Goal: Information Seeking & Learning: Learn about a topic

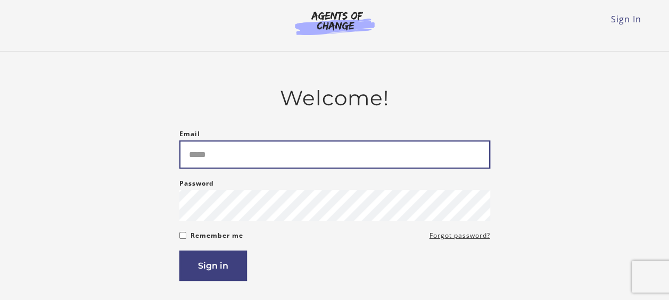
click at [302, 152] on input "Email" at bounding box center [334, 154] width 311 height 28
type input "**********"
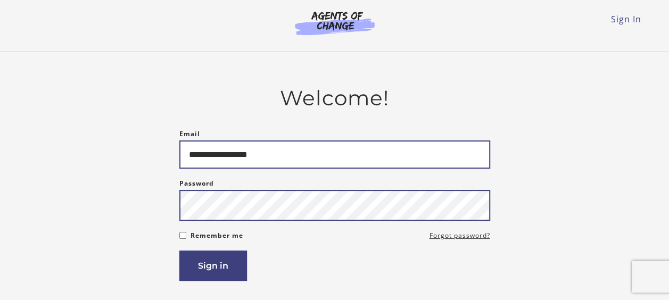
click at [179, 251] on button "Sign in" at bounding box center [213, 266] width 68 height 30
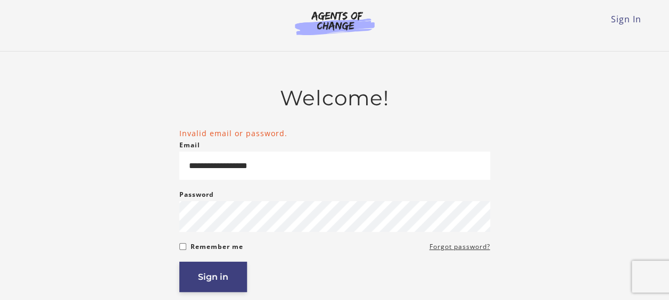
click at [226, 279] on button "Sign in" at bounding box center [213, 277] width 68 height 30
click at [215, 279] on button "Sign in" at bounding box center [213, 277] width 68 height 30
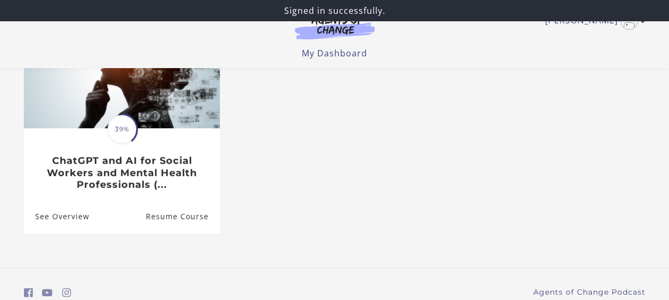
scroll to position [143, 0]
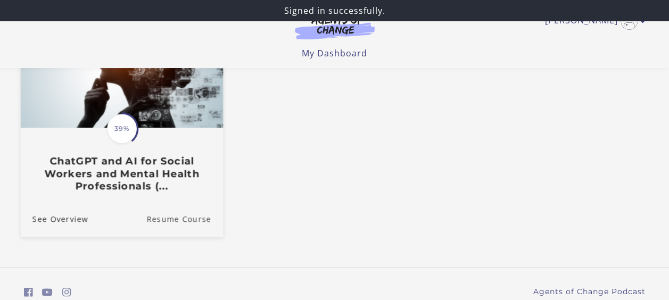
click at [182, 218] on link "Resume Course" at bounding box center [184, 219] width 77 height 36
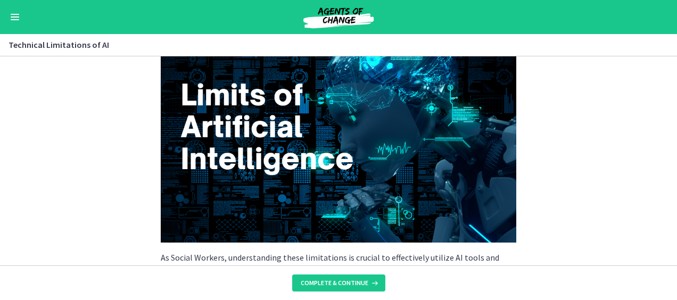
scroll to position [55, 0]
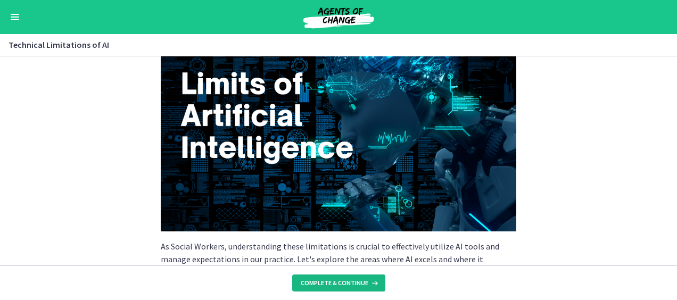
click at [333, 284] on span "Complete & continue" at bounding box center [335, 283] width 68 height 9
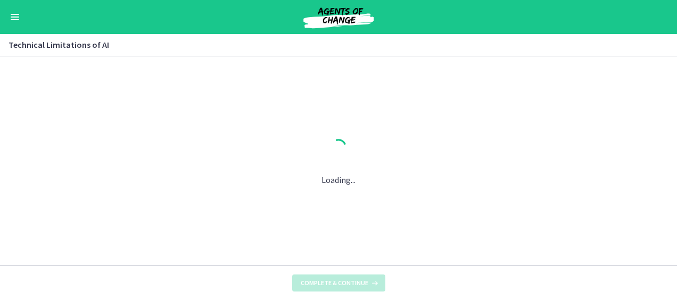
scroll to position [0, 0]
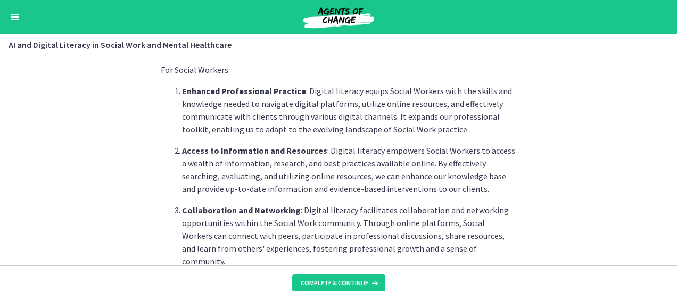
scroll to position [280, 0]
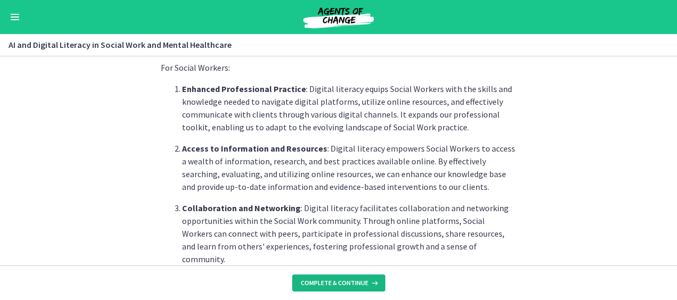
click at [330, 279] on span "Complete & continue" at bounding box center [335, 283] width 68 height 9
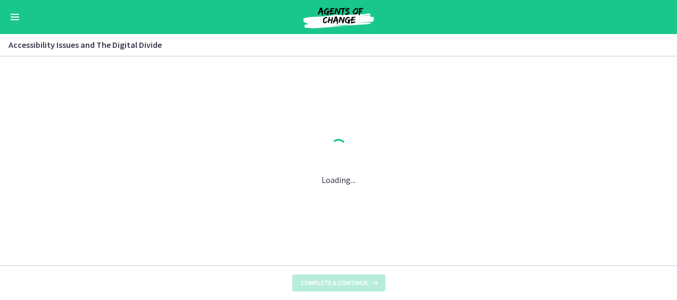
scroll to position [0, 0]
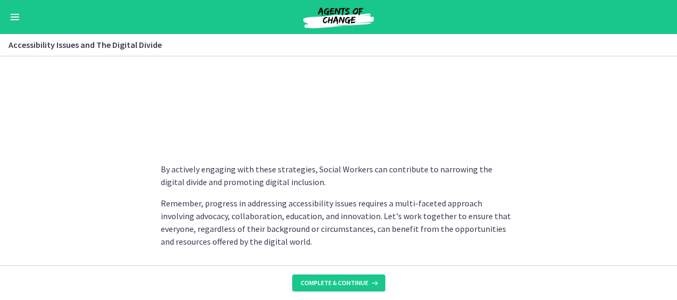
scroll to position [990, 0]
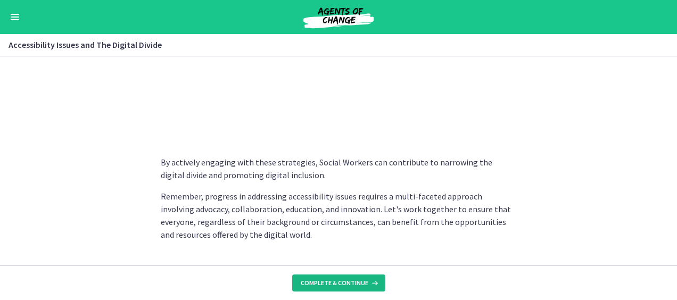
click at [327, 283] on span "Complete & continue" at bounding box center [335, 283] width 68 height 9
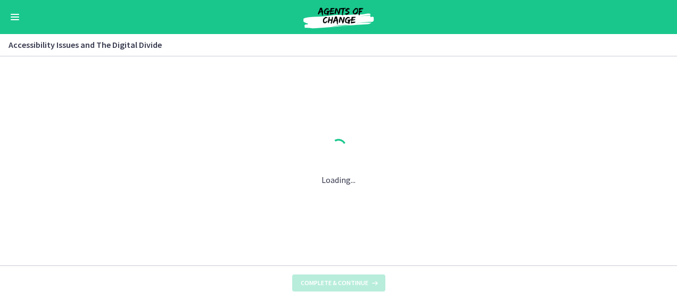
scroll to position [0, 0]
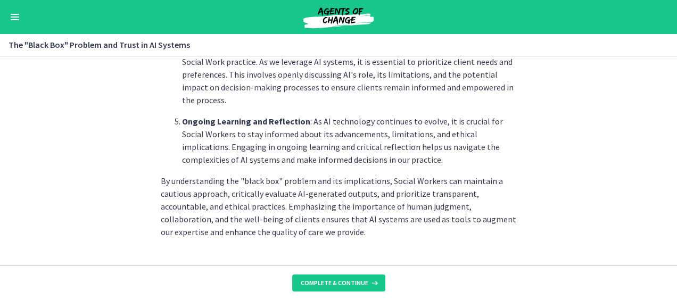
scroll to position [633, 0]
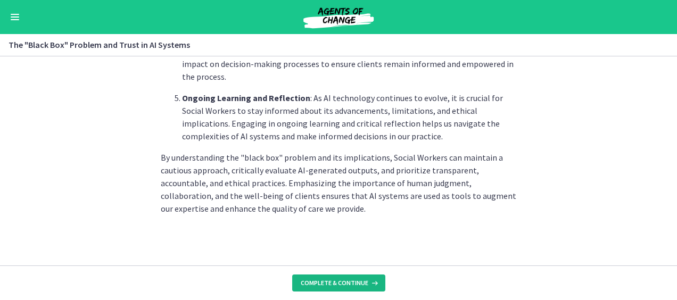
click at [344, 285] on span "Complete & continue" at bounding box center [335, 283] width 68 height 9
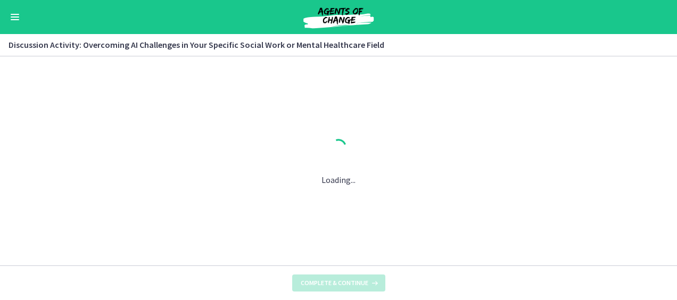
scroll to position [0, 0]
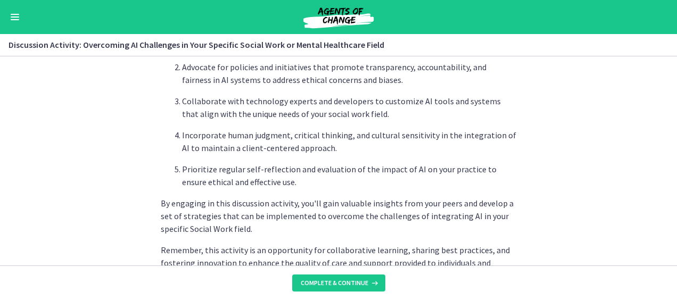
scroll to position [761, 0]
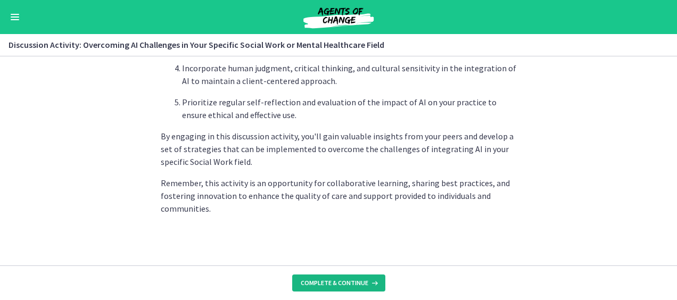
click at [337, 286] on span "Complete & continue" at bounding box center [335, 283] width 68 height 9
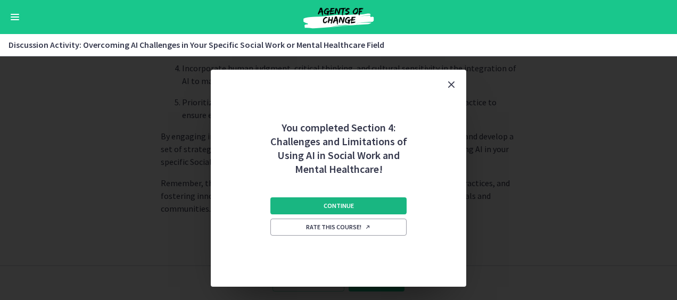
click at [364, 204] on button "Continue" at bounding box center [338, 205] width 136 height 17
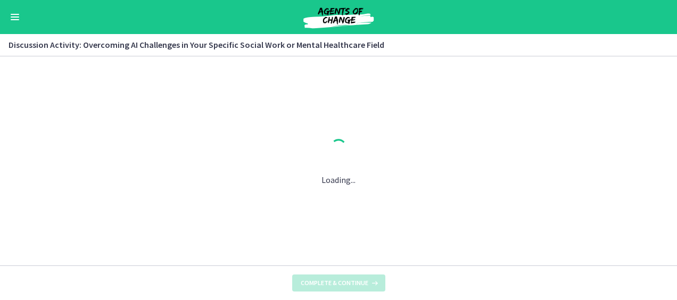
scroll to position [0, 0]
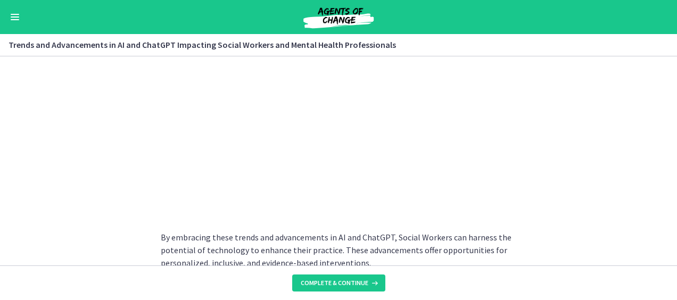
scroll to position [969, 0]
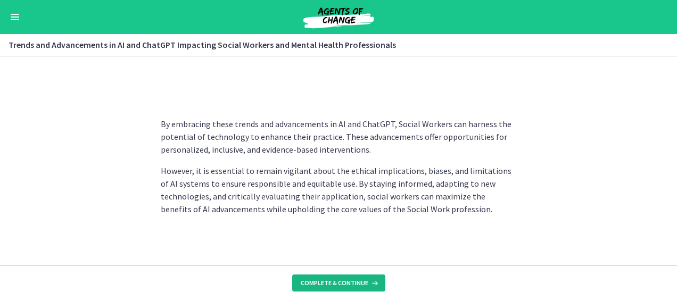
click at [325, 283] on span "Complete & continue" at bounding box center [335, 283] width 68 height 9
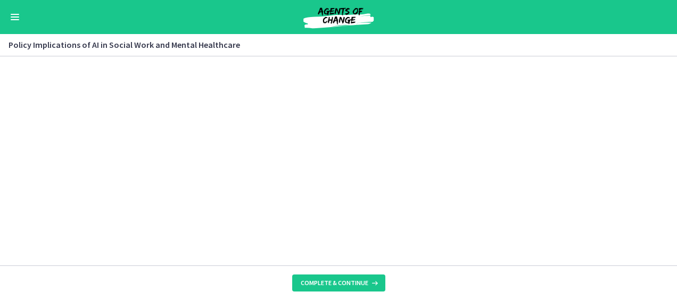
scroll to position [1050, 0]
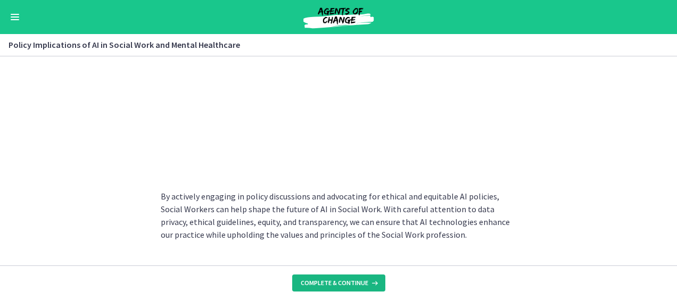
click at [341, 282] on span "Complete & continue" at bounding box center [335, 283] width 68 height 9
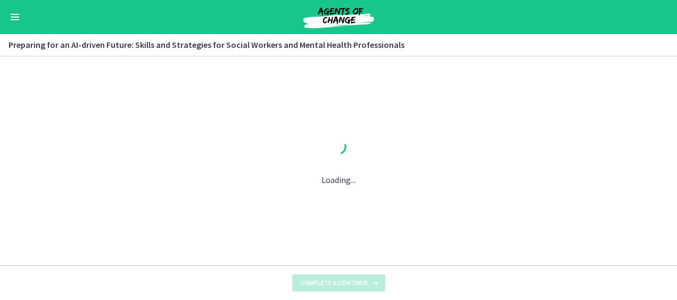
scroll to position [0, 0]
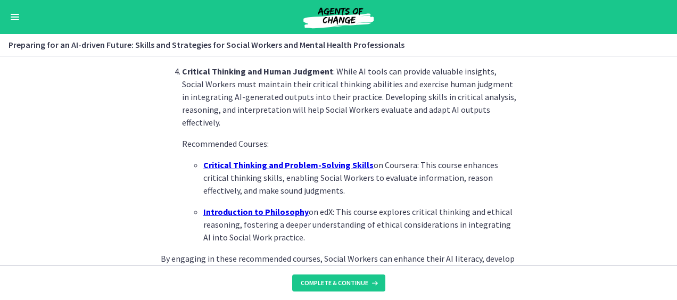
scroll to position [863, 0]
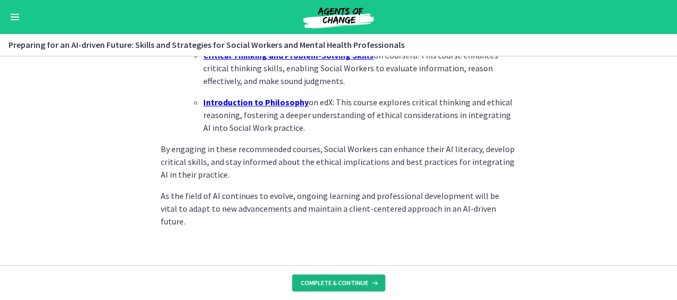
click at [336, 282] on span "Complete & continue" at bounding box center [335, 283] width 68 height 9
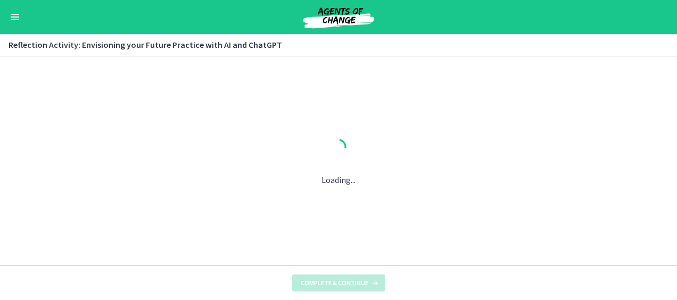
scroll to position [0, 0]
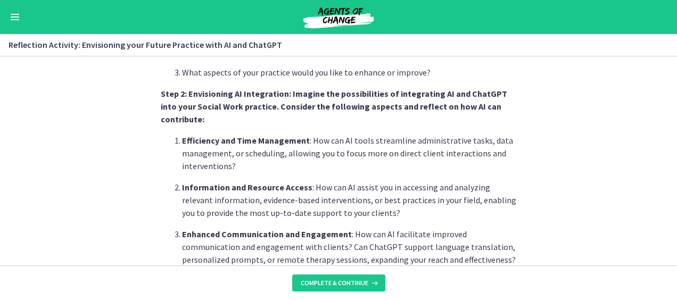
scroll to position [410, 0]
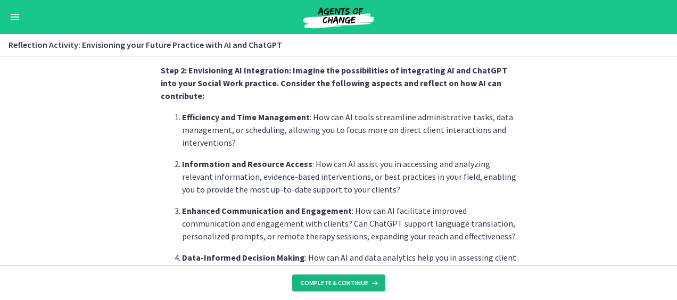
click at [332, 281] on span "Complete & continue" at bounding box center [335, 283] width 68 height 9
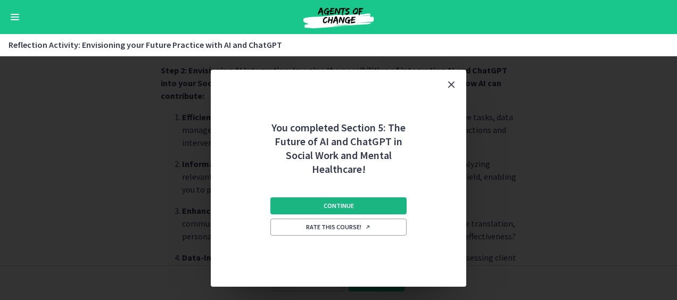
click at [380, 201] on button "Continue" at bounding box center [338, 205] width 136 height 17
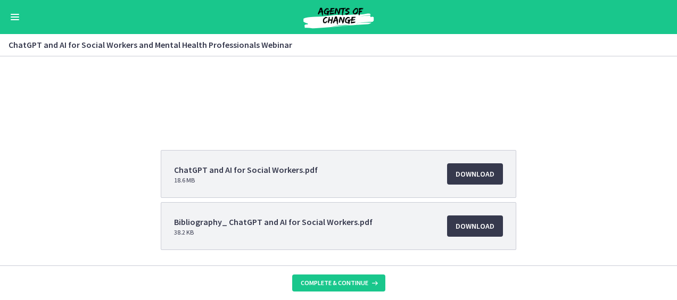
scroll to position [102, 0]
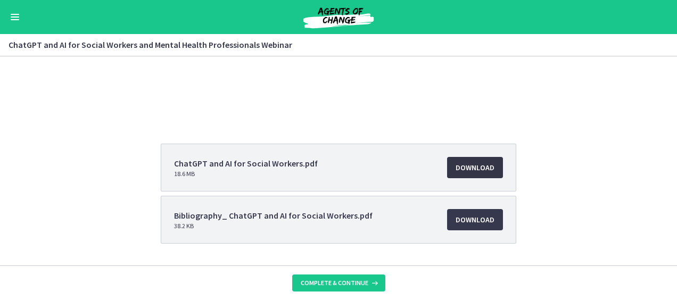
click at [476, 168] on span "Download Opens in a new window" at bounding box center [474, 167] width 39 height 13
click at [343, 281] on span "Complete & continue" at bounding box center [335, 283] width 68 height 9
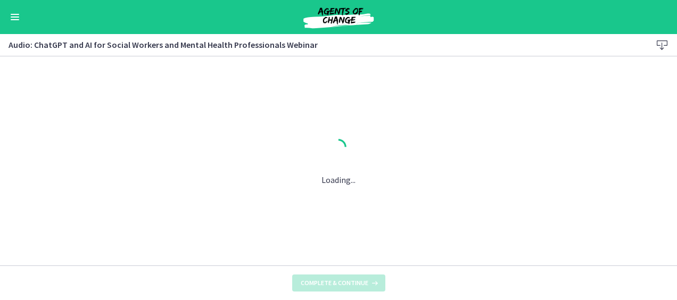
scroll to position [0, 0]
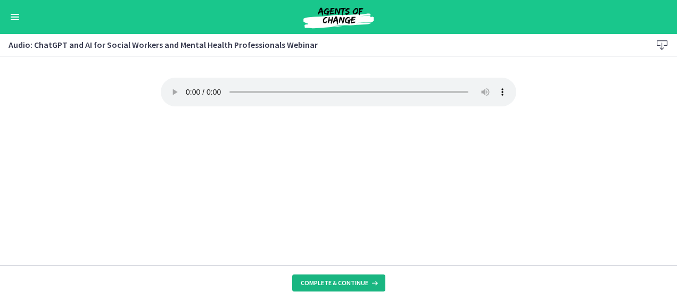
click at [319, 283] on span "Complete & continue" at bounding box center [335, 283] width 68 height 9
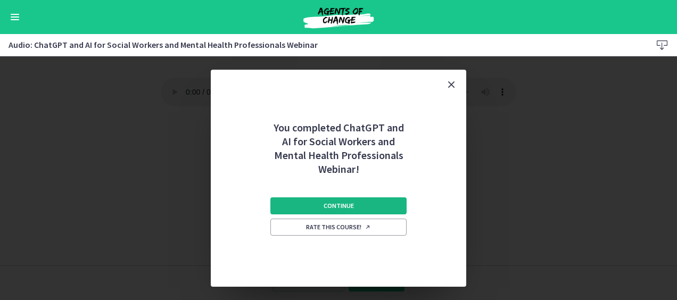
click at [381, 201] on button "Continue" at bounding box center [338, 205] width 136 height 17
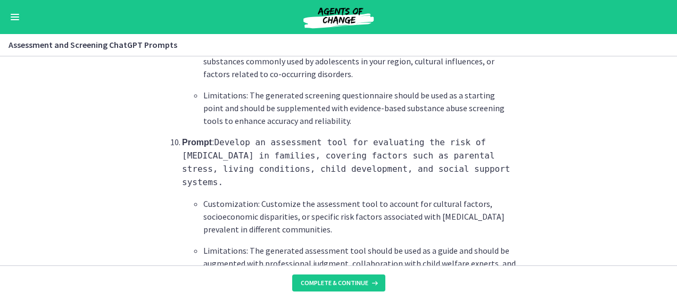
scroll to position [1699, 0]
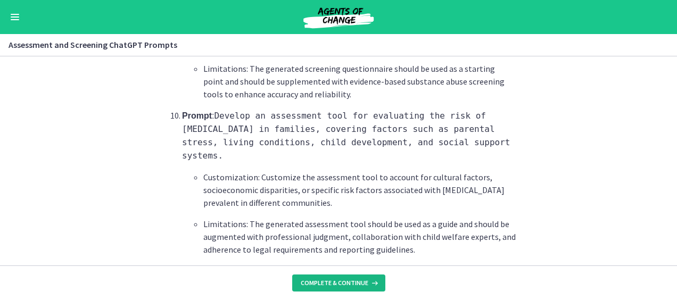
click at [343, 286] on span "Complete & continue" at bounding box center [335, 283] width 68 height 9
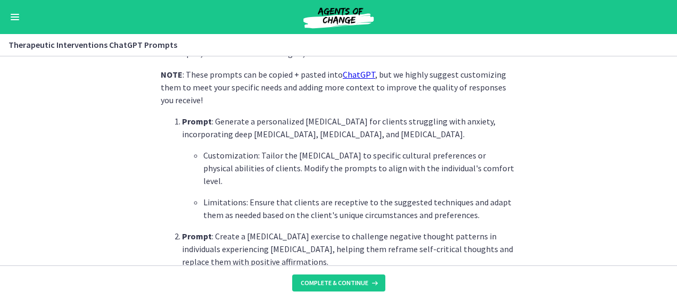
scroll to position [297, 0]
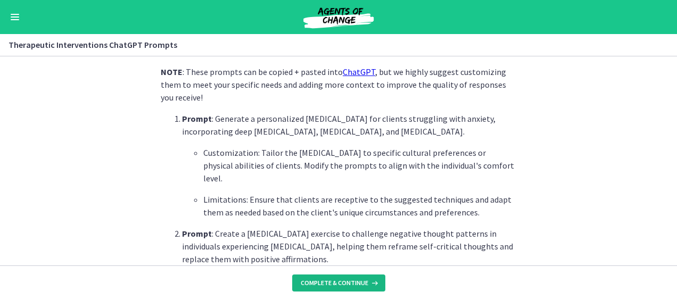
click at [349, 285] on span "Complete & continue" at bounding box center [335, 283] width 68 height 9
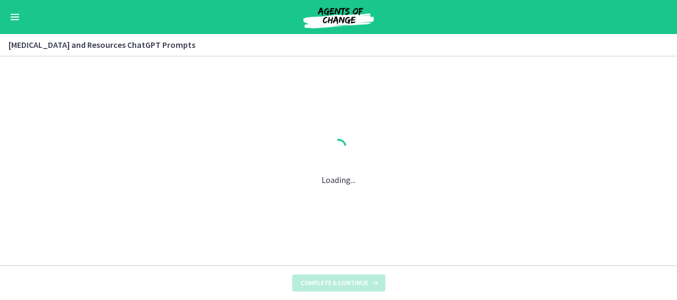
scroll to position [0, 0]
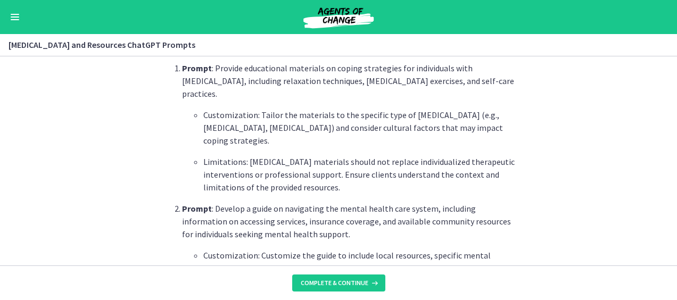
scroll to position [349, 0]
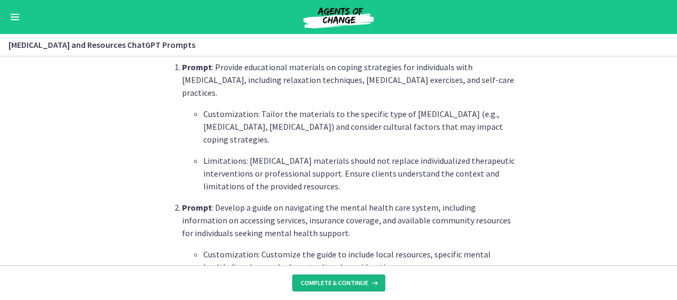
click at [354, 284] on span "Complete & continue" at bounding box center [335, 283] width 68 height 9
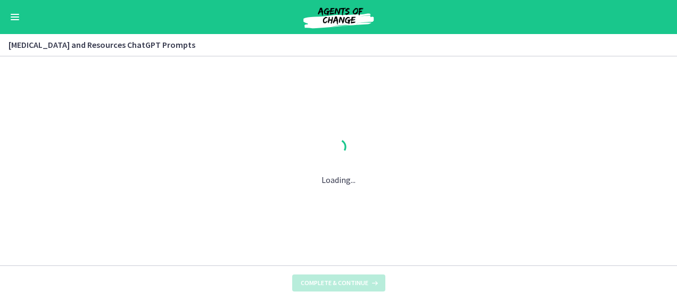
scroll to position [0, 0]
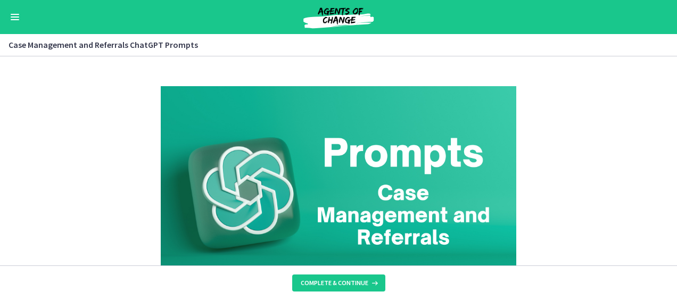
click at [9, 9] on div "Go to Dashboard" at bounding box center [338, 17] width 677 height 34
click at [18, 16] on button "Enable menu" at bounding box center [15, 17] width 13 height 13
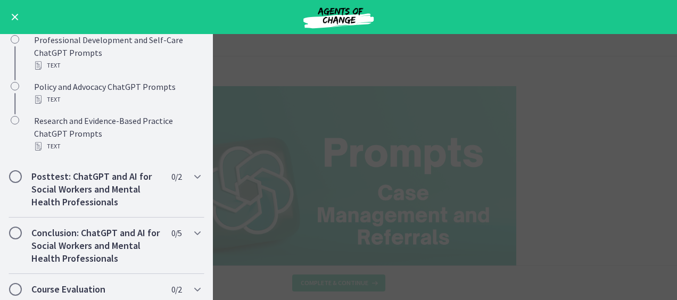
scroll to position [852, 0]
click at [347, 76] on main "Case Management and Referrals ChatGPT Prompts Enable fullscreen What is this co…" at bounding box center [338, 167] width 677 height 266
click at [575, 135] on main "Case Management and Referrals ChatGPT Prompts Enable fullscreen What is this co…" at bounding box center [338, 167] width 677 height 266
click at [567, 148] on main "Case Management and Referrals ChatGPT Prompts Enable fullscreen What is this co…" at bounding box center [338, 167] width 677 height 266
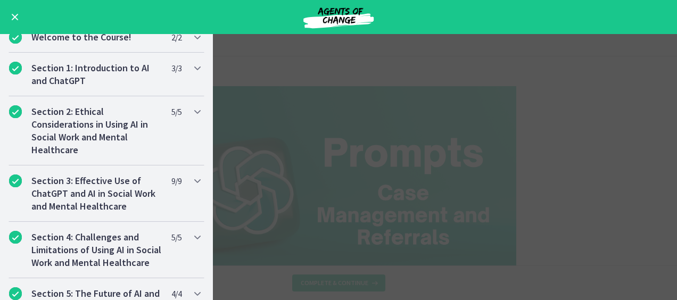
scroll to position [0, 0]
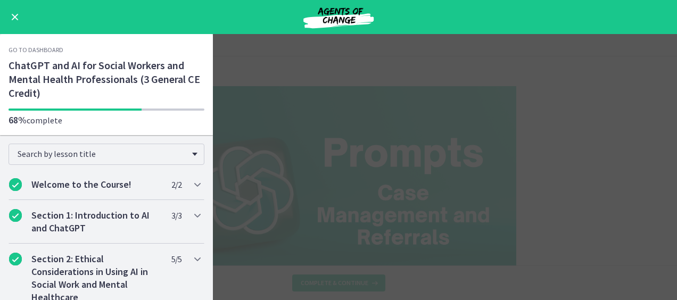
click at [13, 18] on span "Enable menu" at bounding box center [15, 17] width 7 height 7
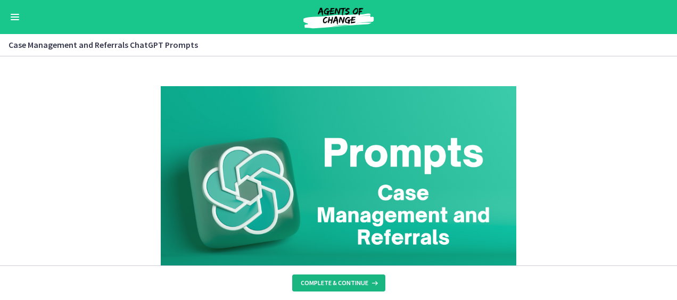
click at [341, 285] on span "Complete & continue" at bounding box center [335, 283] width 68 height 9
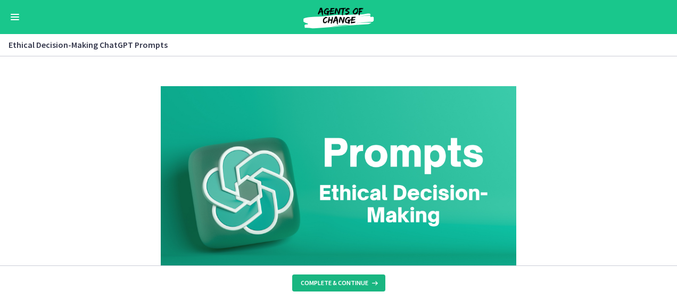
click at [342, 275] on button "Complete & continue" at bounding box center [338, 283] width 93 height 17
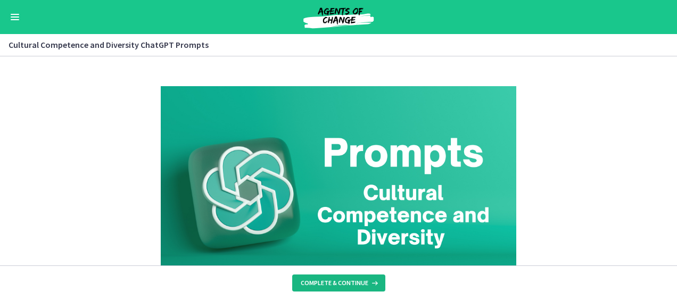
click at [309, 284] on span "Complete & continue" at bounding box center [335, 283] width 68 height 9
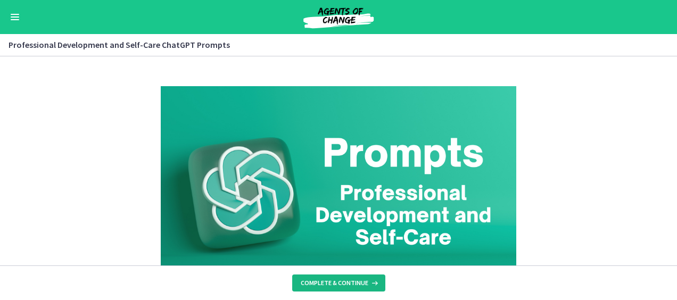
click at [342, 287] on button "Complete & continue" at bounding box center [338, 283] width 93 height 17
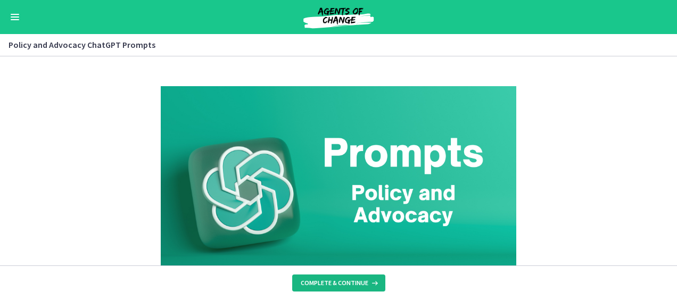
click at [354, 281] on span "Complete & continue" at bounding box center [335, 283] width 68 height 9
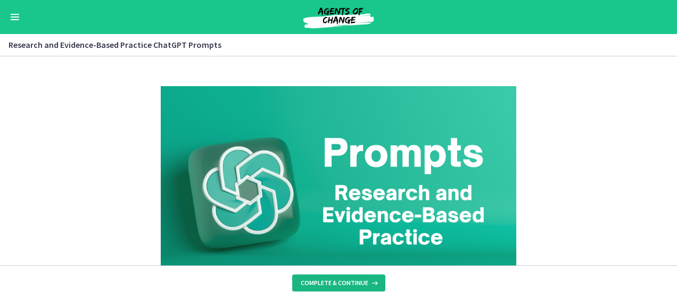
click at [347, 279] on span "Complete & continue" at bounding box center [335, 283] width 68 height 9
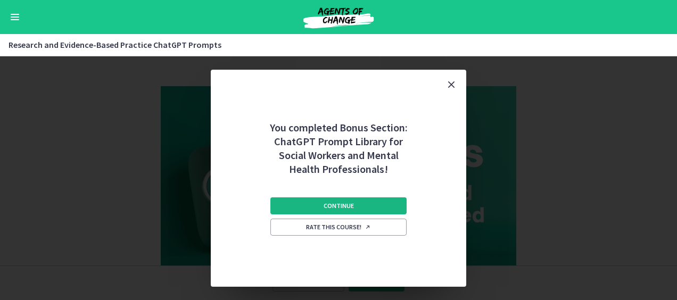
click at [370, 204] on button "Continue" at bounding box center [338, 205] width 136 height 17
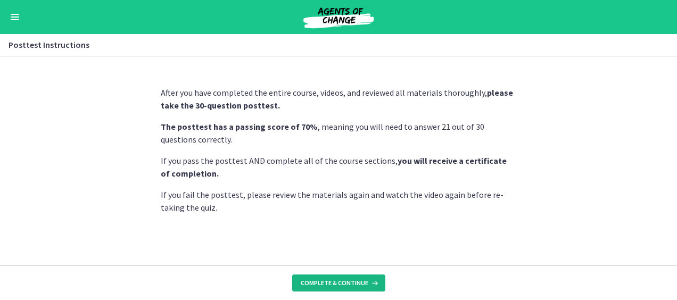
click at [339, 286] on span "Complete & continue" at bounding box center [335, 283] width 68 height 9
click at [378, 282] on span "Continue" at bounding box center [372, 283] width 30 height 9
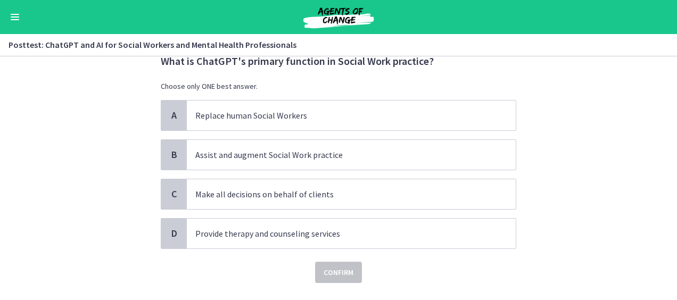
scroll to position [36, 0]
click at [331, 158] on p "Assist and augment Social Work practice" at bounding box center [340, 154] width 291 height 13
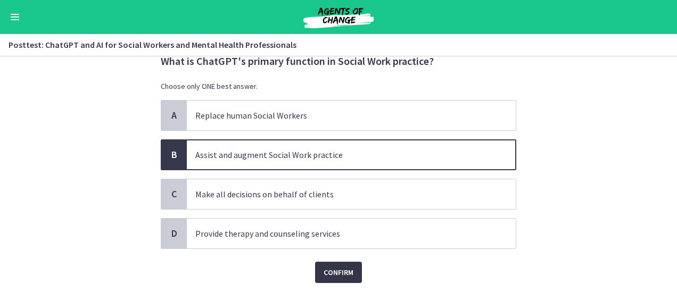
click at [337, 272] on span "Confirm" at bounding box center [339, 272] width 30 height 13
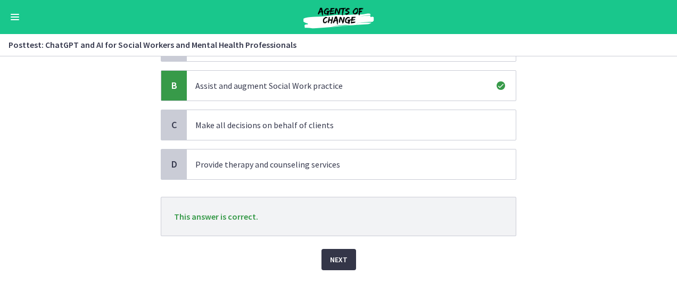
scroll to position [116, 0]
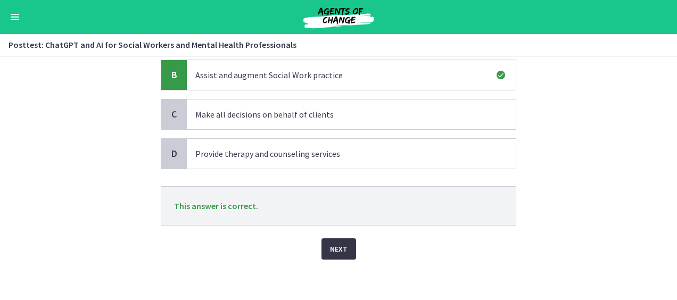
click at [321, 245] on button "Next" at bounding box center [338, 248] width 35 height 21
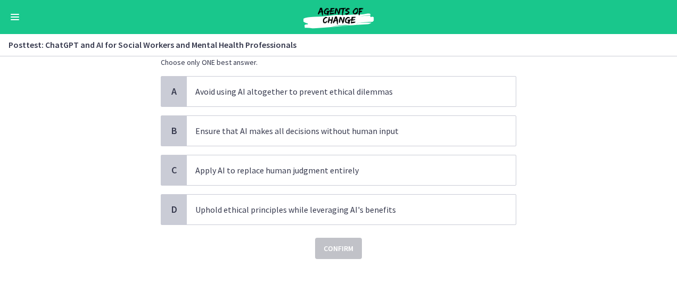
scroll to position [73, 0]
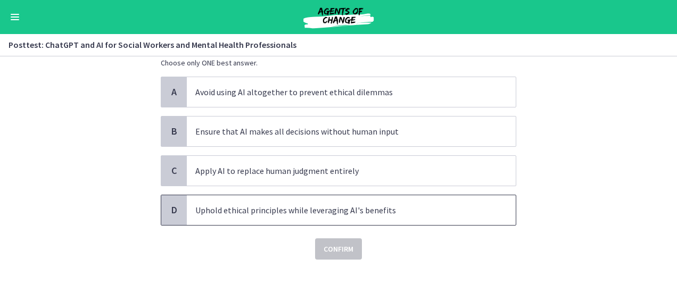
click at [322, 206] on p "Uphold ethical principles while leveraging AI's benefits" at bounding box center [340, 210] width 291 height 13
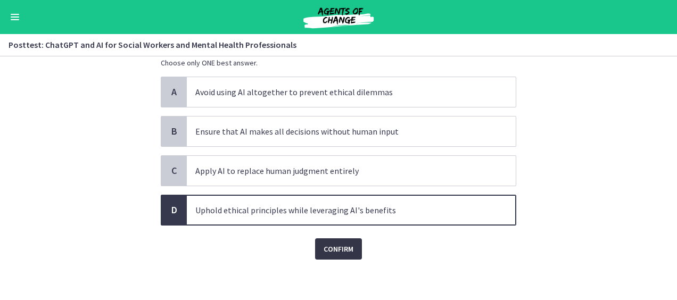
click at [336, 251] on span "Confirm" at bounding box center [339, 249] width 30 height 13
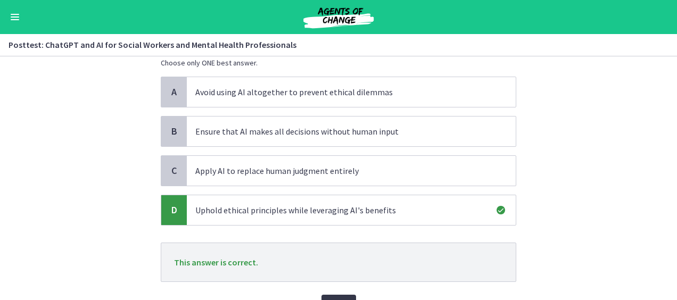
scroll to position [130, 0]
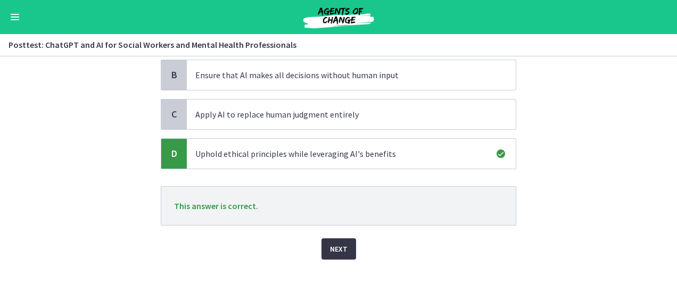
click at [325, 244] on button "Next" at bounding box center [338, 248] width 35 height 21
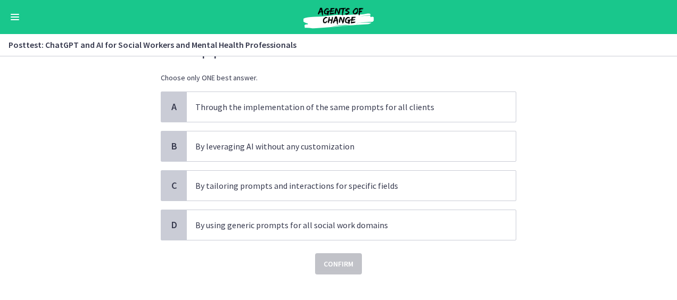
scroll to position [59, 0]
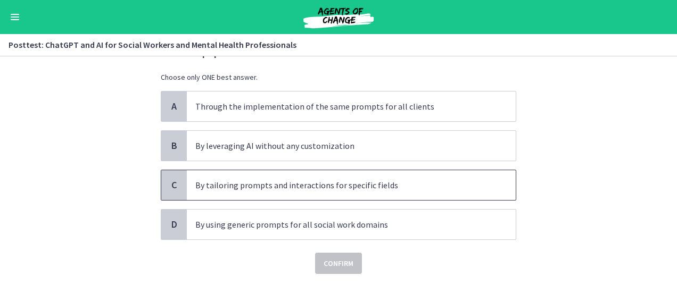
click at [376, 185] on p "By tailoring prompts and interactions for specific fields" at bounding box center [340, 185] width 291 height 13
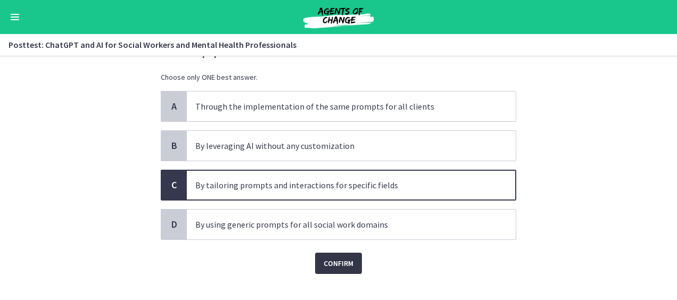
click at [330, 264] on span "Confirm" at bounding box center [339, 263] width 30 height 13
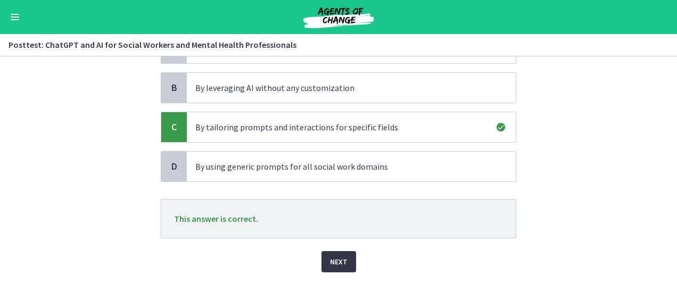
scroll to position [130, 0]
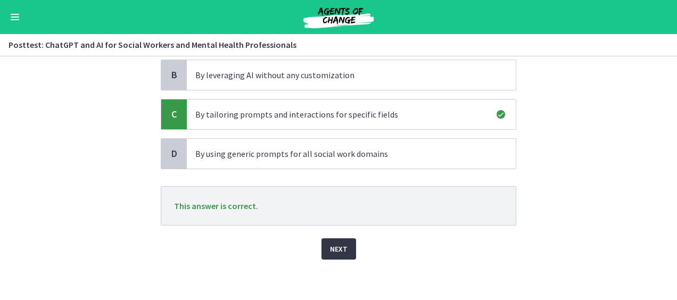
click at [335, 251] on span "Next" at bounding box center [339, 249] width 18 height 13
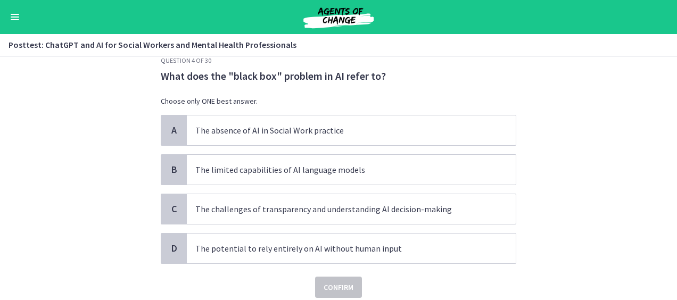
scroll to position [23, 0]
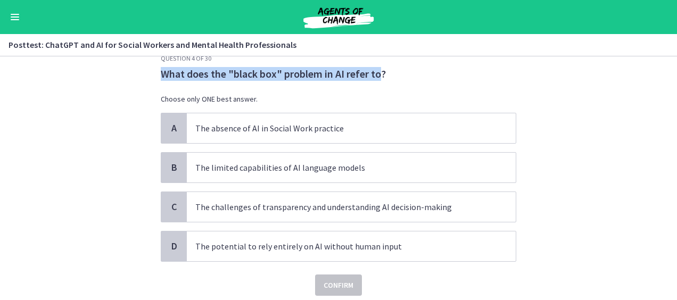
drag, startPoint x: 157, startPoint y: 73, endPoint x: 374, endPoint y: 76, distance: 217.1
click at [374, 76] on p "What does the "black box" problem in AI refer to?" at bounding box center [338, 74] width 355 height 14
copy p "What does the "black box" problem in AI refer to"
click at [238, 203] on p "The challenges of transparency and understanding AI decision-making" at bounding box center [340, 207] width 291 height 13
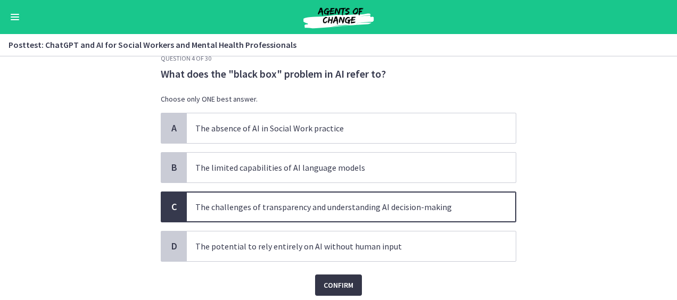
click at [337, 285] on span "Confirm" at bounding box center [339, 285] width 30 height 13
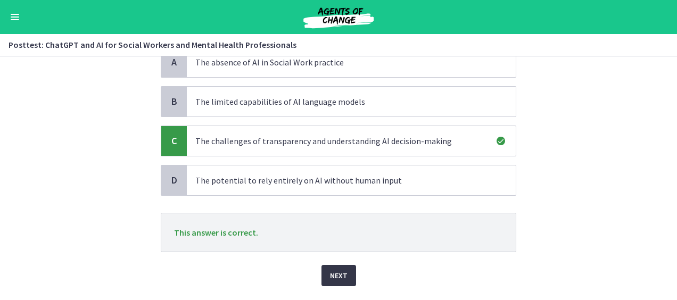
scroll to position [116, 0]
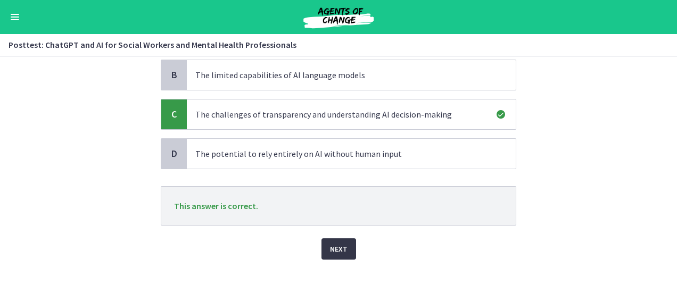
click at [340, 251] on span "Next" at bounding box center [339, 249] width 18 height 13
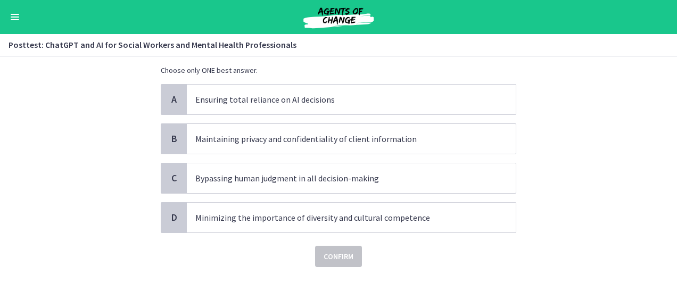
scroll to position [60, 0]
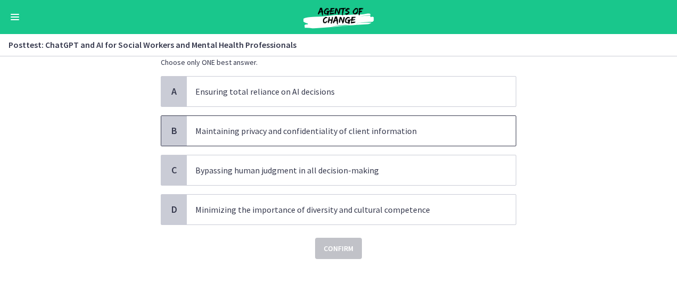
click at [389, 132] on p "Maintaining privacy and confidentiality of client information" at bounding box center [340, 131] width 291 height 13
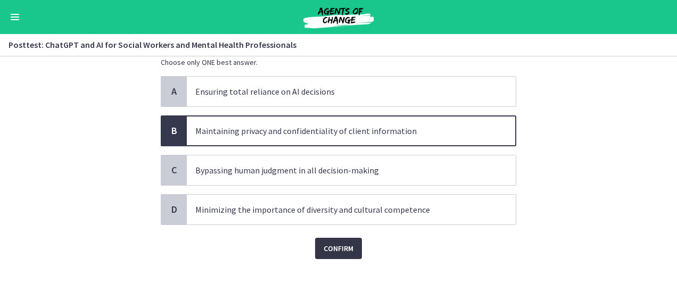
click at [328, 247] on span "Confirm" at bounding box center [339, 248] width 30 height 13
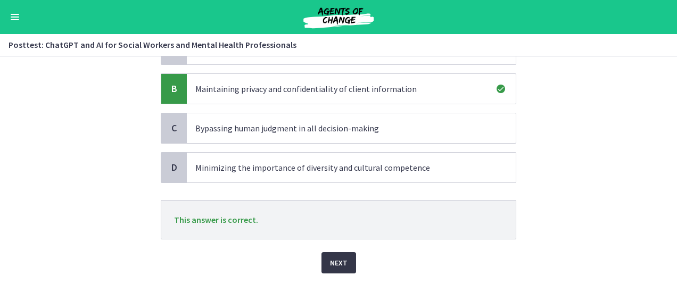
scroll to position [116, 0]
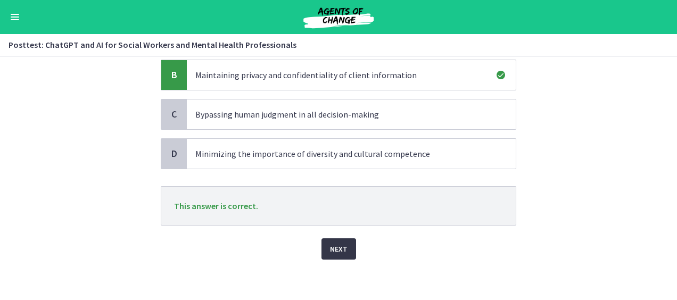
click at [330, 253] on span "Next" at bounding box center [339, 249] width 18 height 13
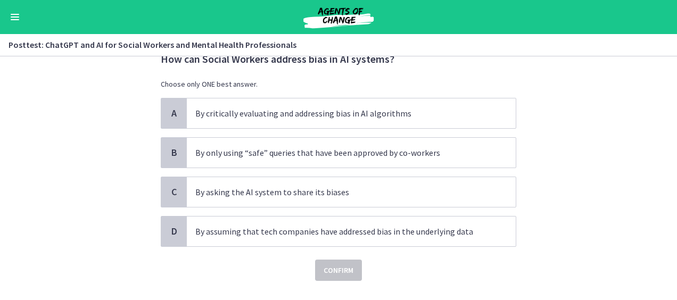
scroll to position [56, 0]
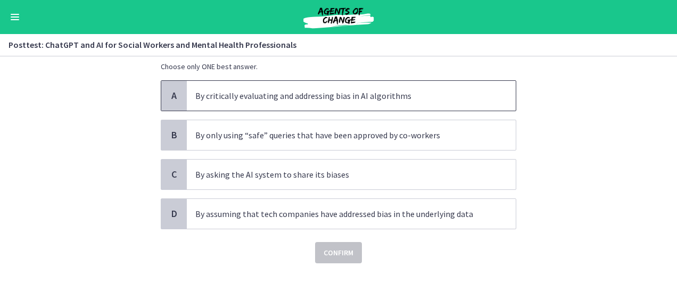
click at [402, 99] on p "By critically evaluating and addressing bias in AI algorithms" at bounding box center [340, 95] width 291 height 13
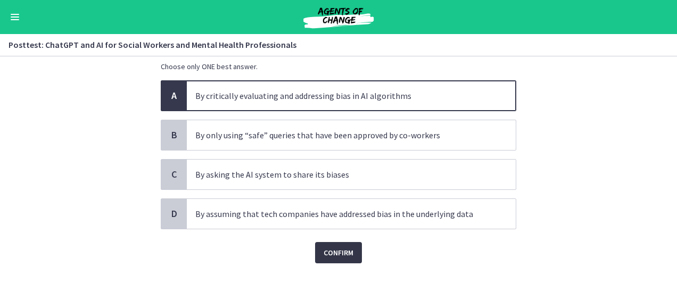
click at [333, 258] on button "Confirm" at bounding box center [338, 252] width 47 height 21
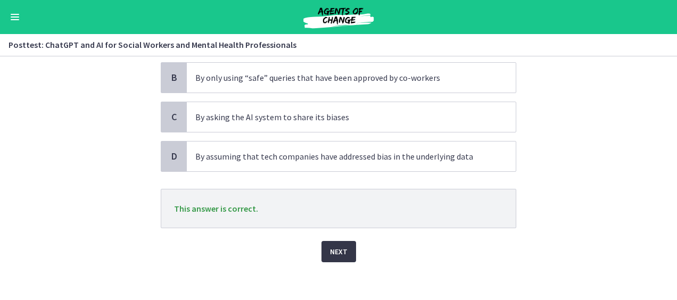
scroll to position [116, 0]
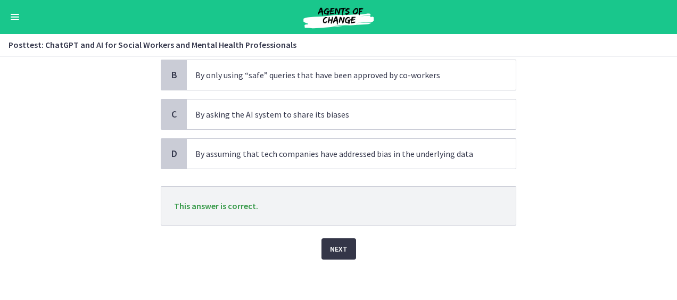
click at [324, 250] on button "Next" at bounding box center [338, 248] width 35 height 21
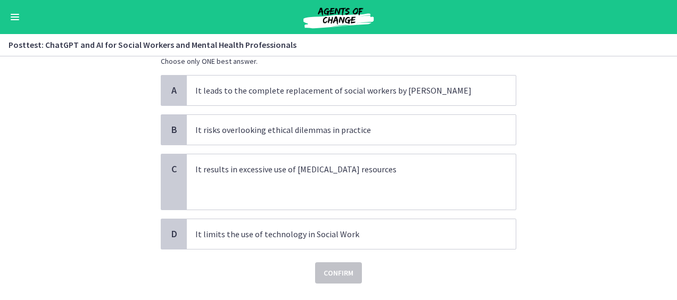
scroll to position [76, 0]
click at [372, 131] on p "It risks overlooking ethical dilemmas in practice" at bounding box center [340, 129] width 291 height 13
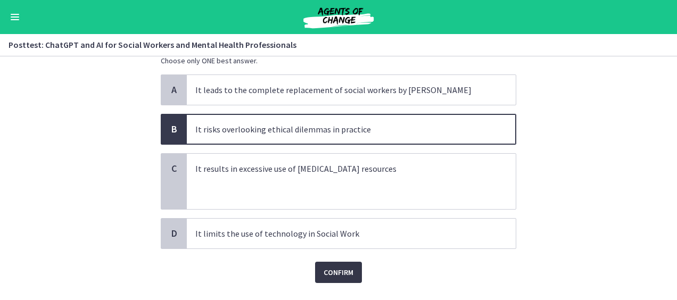
click at [337, 268] on span "Confirm" at bounding box center [339, 272] width 30 height 13
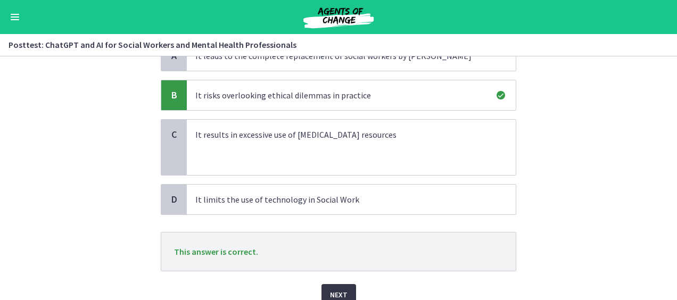
scroll to position [155, 0]
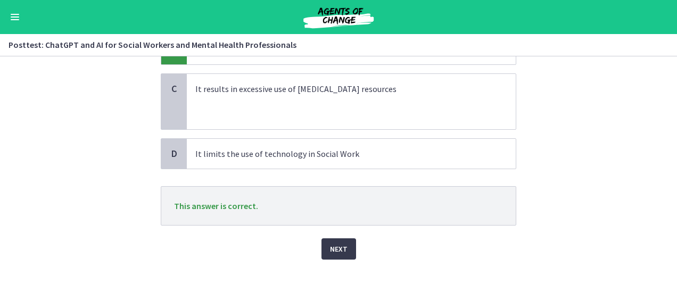
click at [570, 109] on section "Question 7 of 30 In AI-powered Social Work, what is the significance of "over-r…" at bounding box center [338, 178] width 677 height 244
click at [330, 246] on span "Next" at bounding box center [339, 249] width 18 height 13
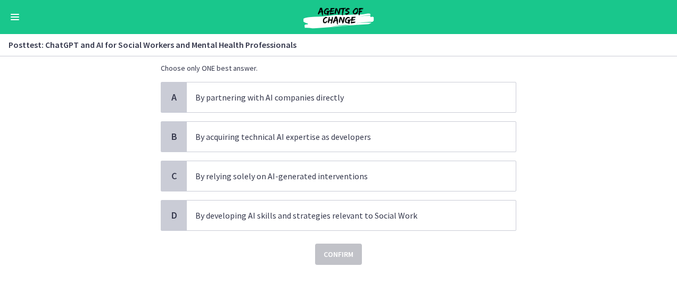
scroll to position [74, 0]
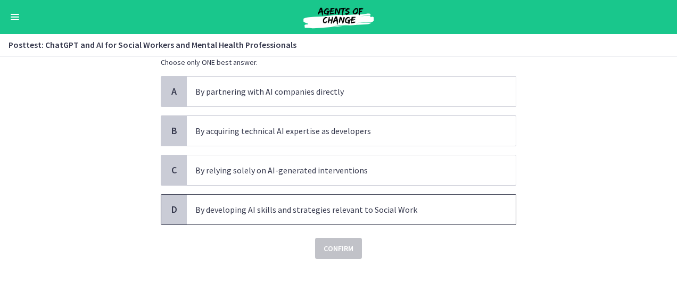
click at [369, 209] on p "By developing AI skills and strategies relevant to Social Work" at bounding box center [340, 209] width 291 height 13
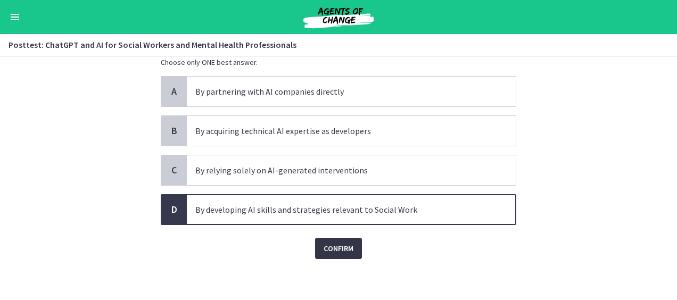
click at [331, 254] on button "Confirm" at bounding box center [338, 248] width 47 height 21
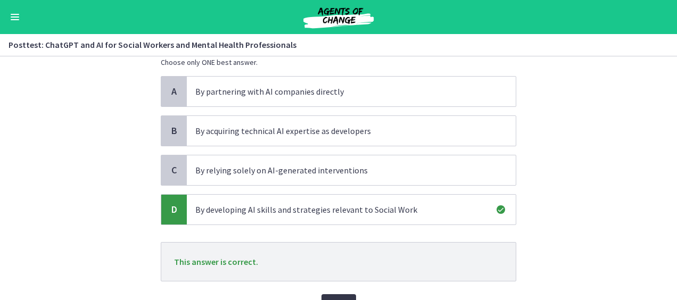
scroll to position [130, 0]
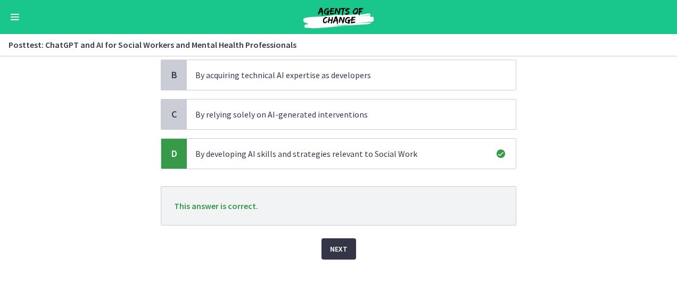
click at [330, 251] on span "Next" at bounding box center [339, 249] width 18 height 13
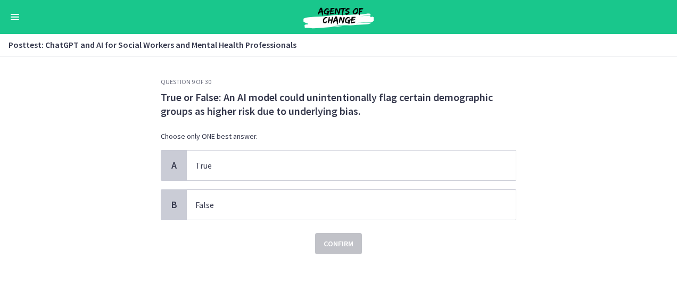
scroll to position [0, 0]
click at [258, 159] on p "True" at bounding box center [340, 165] width 291 height 13
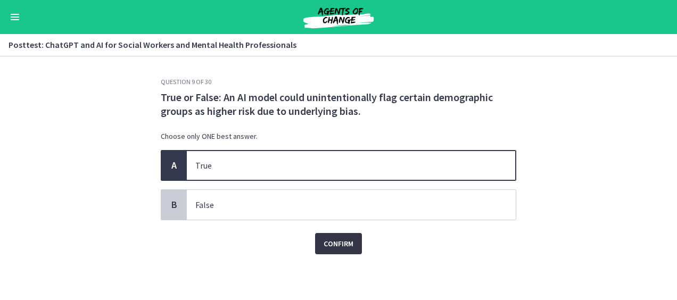
click at [350, 246] on span "Confirm" at bounding box center [339, 243] width 30 height 13
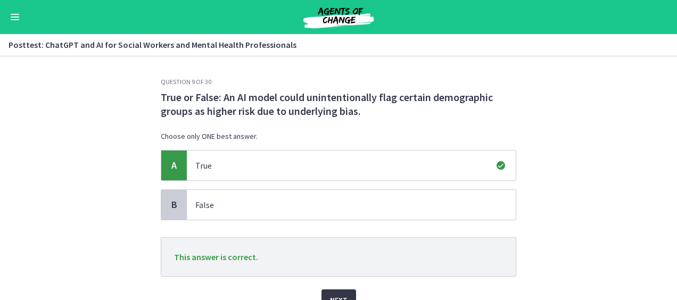
scroll to position [52, 0]
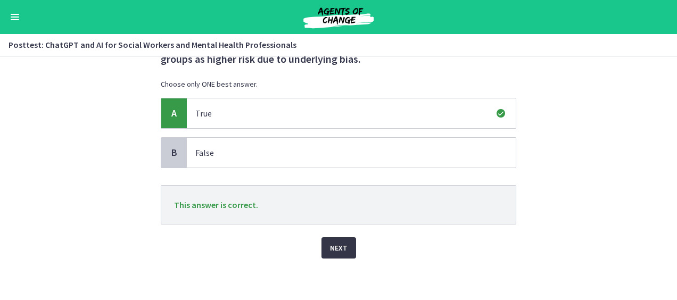
click at [336, 253] on button "Next" at bounding box center [338, 247] width 35 height 21
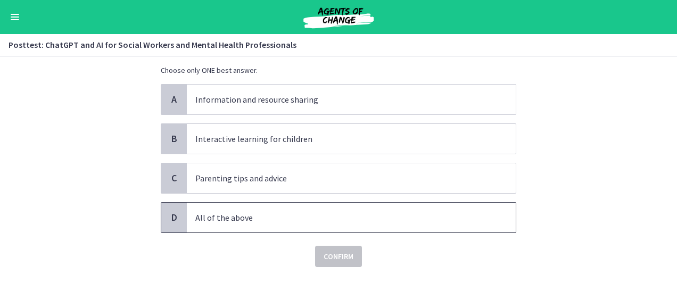
click at [239, 217] on p "All of the above" at bounding box center [340, 217] width 291 height 13
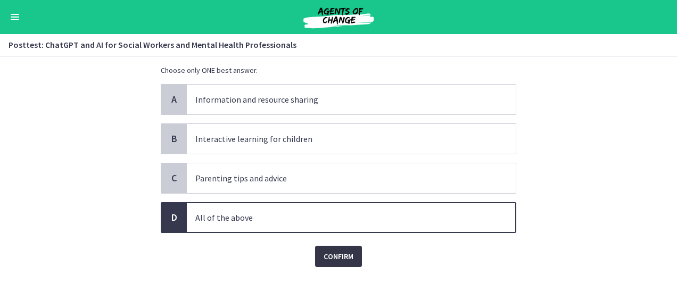
click at [339, 256] on span "Confirm" at bounding box center [339, 256] width 30 height 13
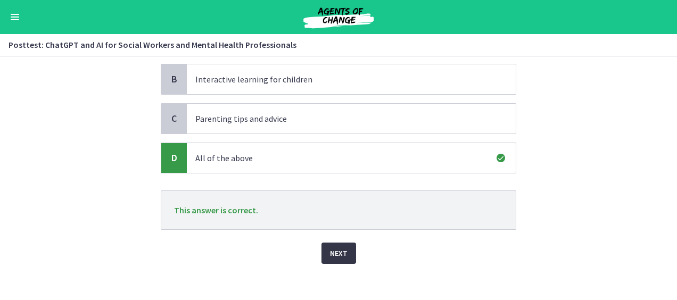
scroll to position [116, 0]
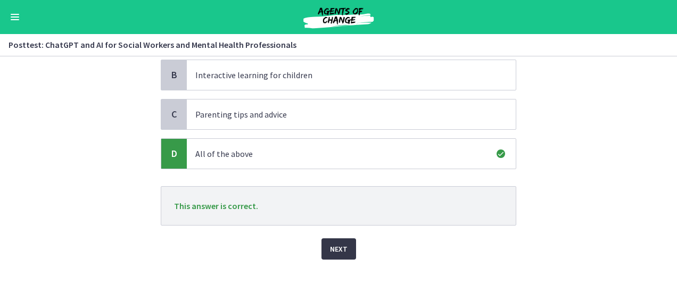
click at [330, 252] on span "Next" at bounding box center [339, 249] width 18 height 13
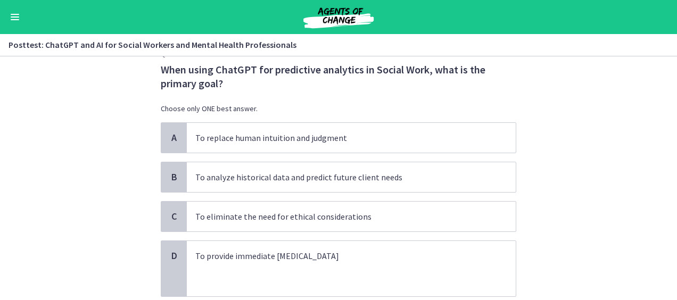
scroll to position [28, 0]
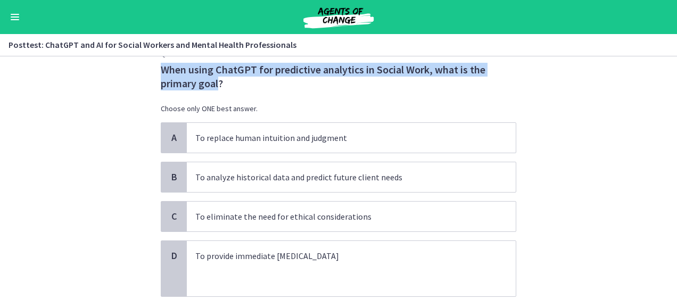
drag, startPoint x: 159, startPoint y: 70, endPoint x: 214, endPoint y: 86, distance: 58.1
click at [214, 86] on p "When using ChatGPT for predictive analytics in Social Work, what is the primary…" at bounding box center [338, 77] width 355 height 28
copy p "When using ChatGPT for predictive analytics in Social Work, what is the primary…"
click at [366, 184] on span "To analyze historical data and predict future client needs" at bounding box center [351, 177] width 329 height 30
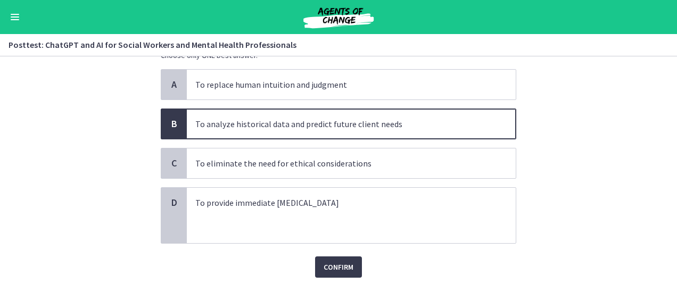
scroll to position [100, 0]
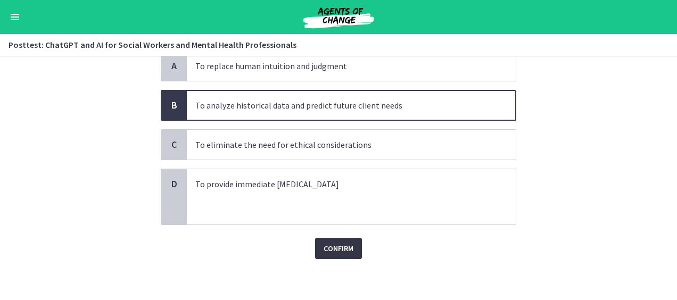
click at [334, 247] on span "Confirm" at bounding box center [339, 248] width 30 height 13
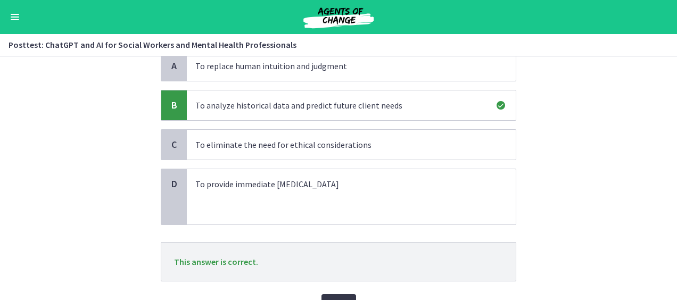
scroll to position [155, 0]
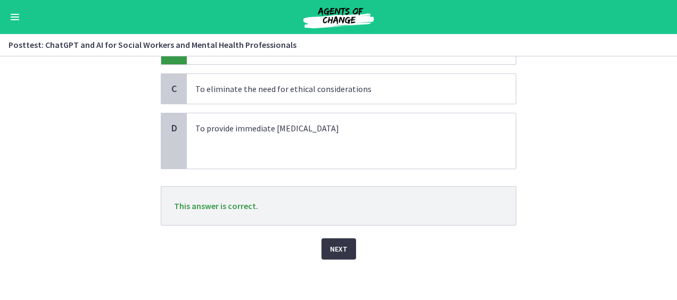
click at [332, 248] on span "Next" at bounding box center [339, 249] width 18 height 13
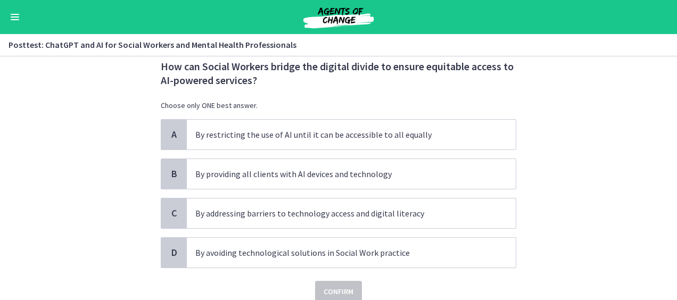
scroll to position [31, 0]
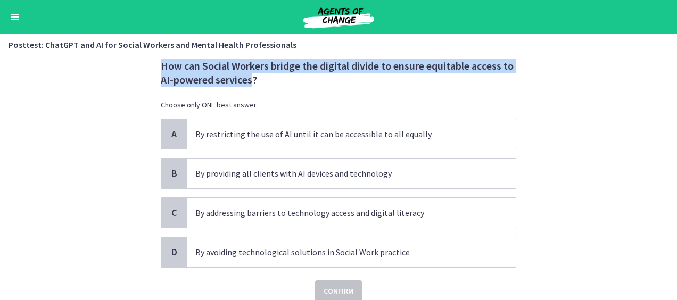
drag, startPoint x: 157, startPoint y: 65, endPoint x: 250, endPoint y: 82, distance: 94.2
click at [250, 82] on p "How can Social Workers bridge the digital divide to ensure equitable access to …" at bounding box center [338, 73] width 355 height 28
copy p "How can Social Workers bridge the digital divide to ensure equitable access to …"
click at [392, 209] on p "By addressing barriers to technology access and digital literacy" at bounding box center [340, 212] width 291 height 13
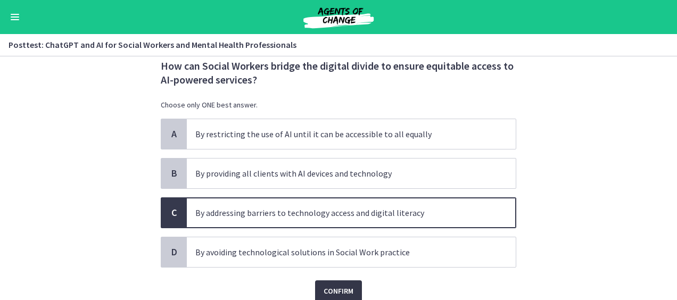
click at [328, 295] on span "Confirm" at bounding box center [339, 291] width 30 height 13
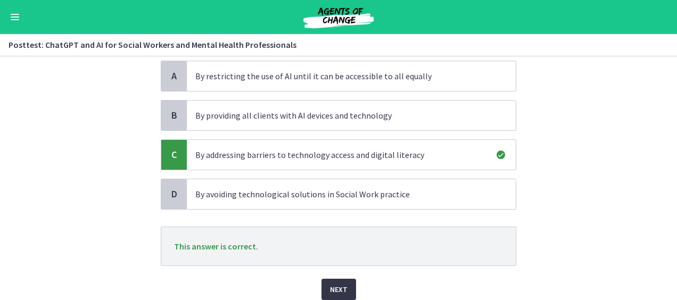
scroll to position [129, 0]
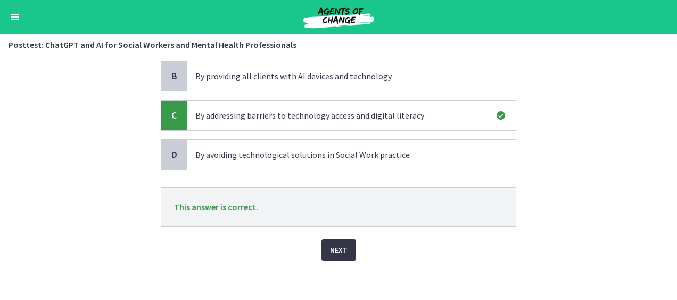
click at [330, 248] on span "Next" at bounding box center [339, 250] width 18 height 13
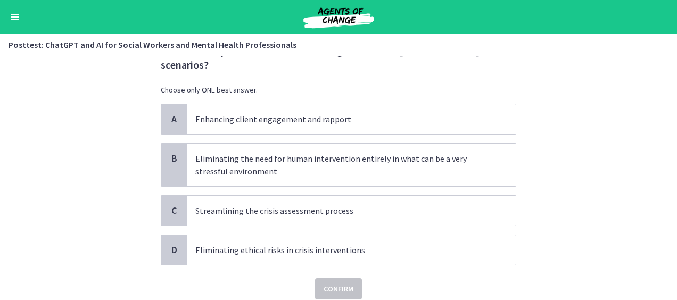
scroll to position [0, 0]
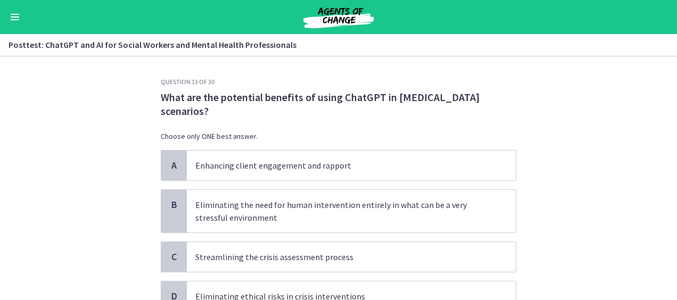
drag, startPoint x: 157, startPoint y: 95, endPoint x: 203, endPoint y: 111, distance: 48.5
click at [203, 111] on p "What are the potential benefits of using ChatGPT in [MEDICAL_DATA] scenarios?" at bounding box center [338, 104] width 355 height 28
copy p "What are the potential benefits of using ChatGPT in [MEDICAL_DATA] scenarios?"
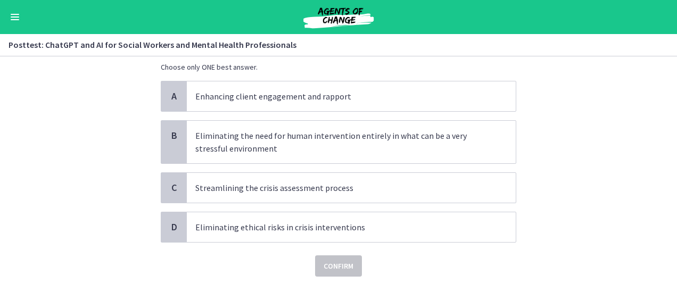
scroll to position [72, 0]
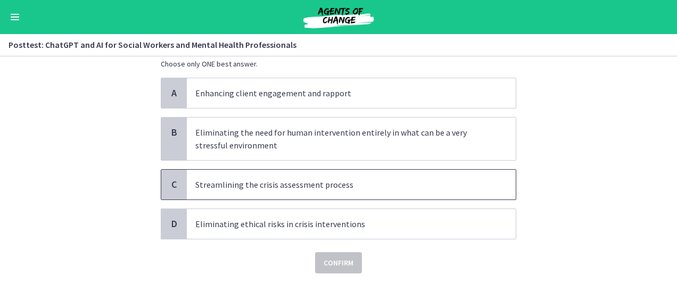
click at [332, 183] on p "Streamlining the crisis assessment process" at bounding box center [340, 184] width 291 height 13
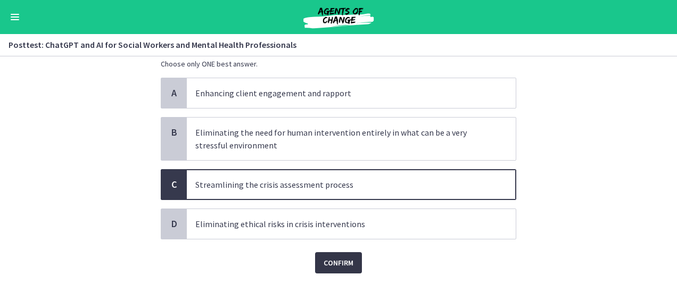
click at [334, 266] on span "Confirm" at bounding box center [339, 262] width 30 height 13
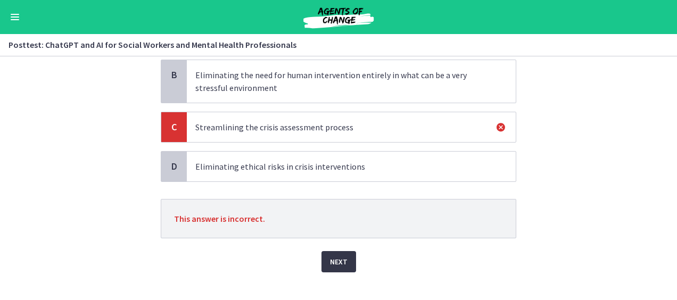
scroll to position [140, 0]
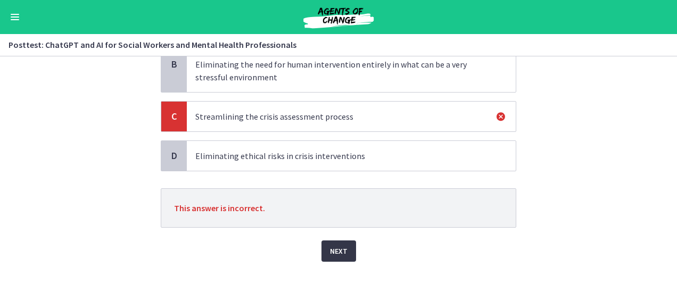
click at [330, 250] on span "Next" at bounding box center [339, 251] width 18 height 13
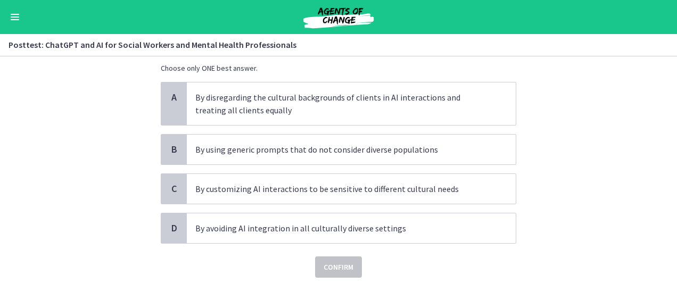
scroll to position [87, 0]
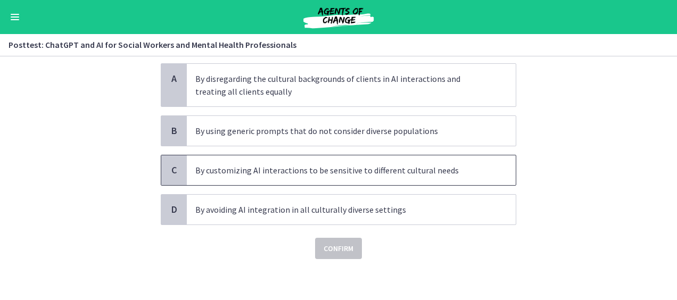
click at [430, 167] on p "By customizing AI interactions to be sensitive to different cultural needs" at bounding box center [340, 170] width 291 height 13
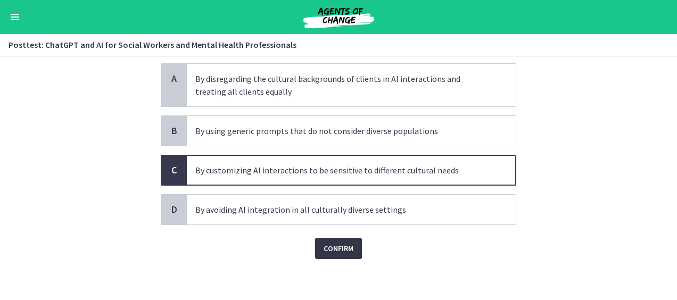
click at [341, 249] on span "Confirm" at bounding box center [339, 248] width 30 height 13
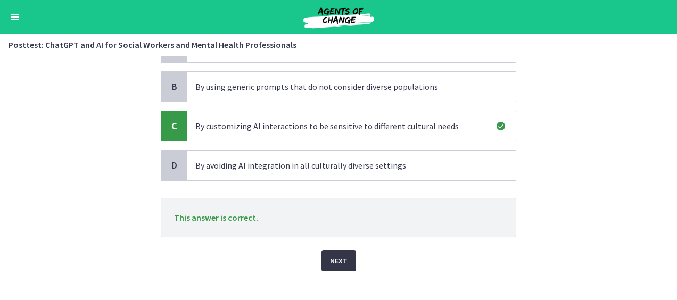
scroll to position [143, 0]
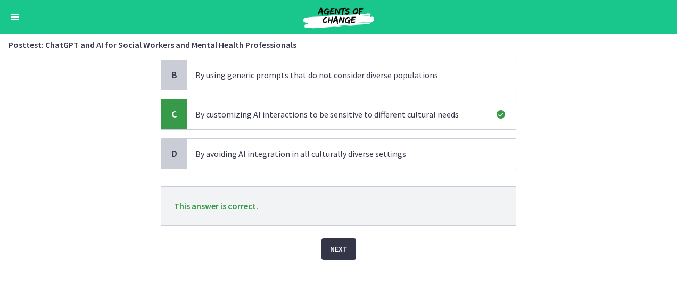
click at [335, 245] on span "Next" at bounding box center [339, 249] width 18 height 13
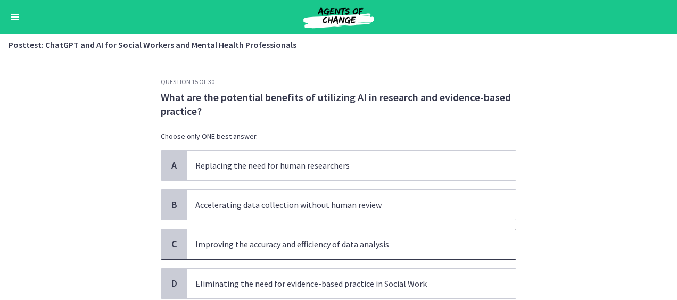
click at [424, 242] on p "Improving the accuracy and efficiency of data analysis" at bounding box center [340, 244] width 291 height 13
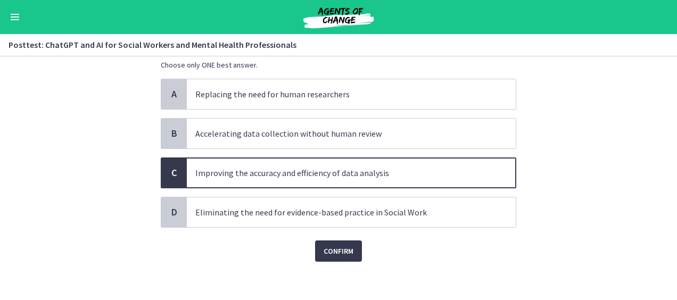
scroll to position [74, 0]
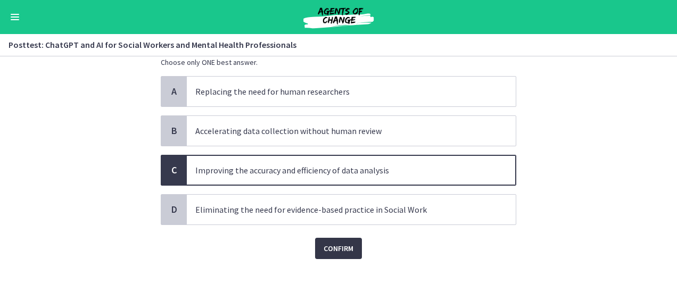
click at [341, 245] on span "Confirm" at bounding box center [339, 248] width 30 height 13
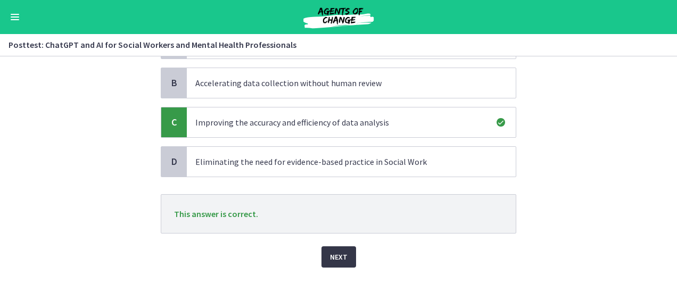
scroll to position [130, 0]
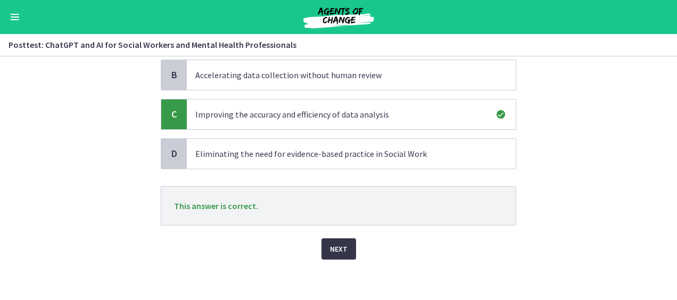
click at [333, 251] on span "Next" at bounding box center [339, 249] width 18 height 13
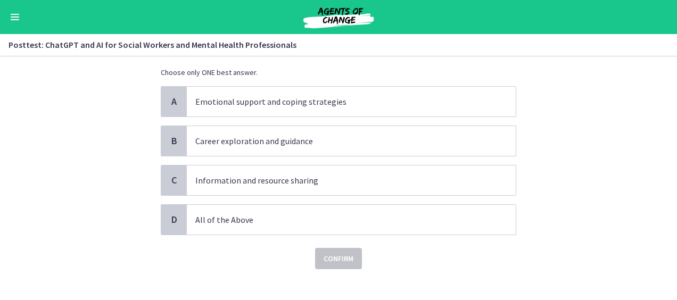
scroll to position [60, 0]
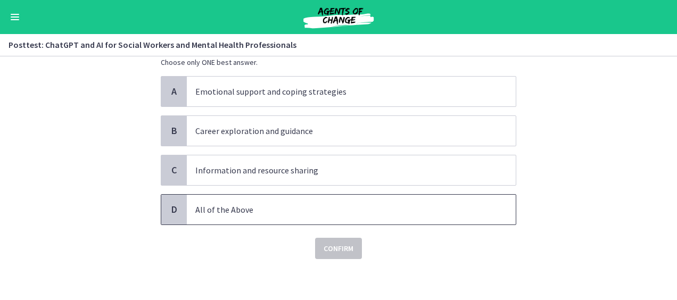
click at [239, 210] on p "All of the Above" at bounding box center [340, 209] width 291 height 13
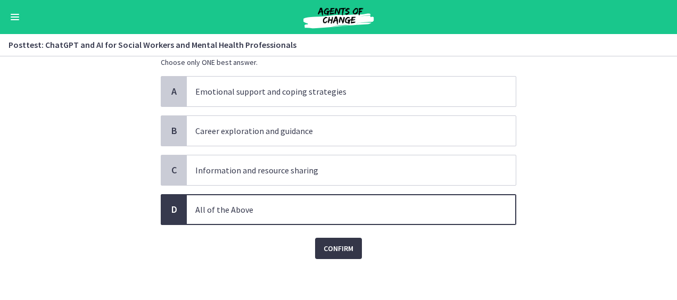
click at [336, 246] on span "Confirm" at bounding box center [339, 248] width 30 height 13
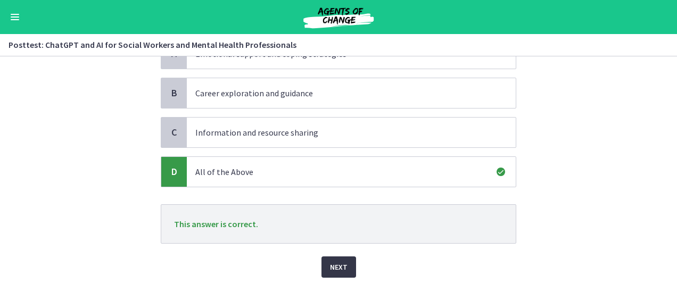
scroll to position [116, 0]
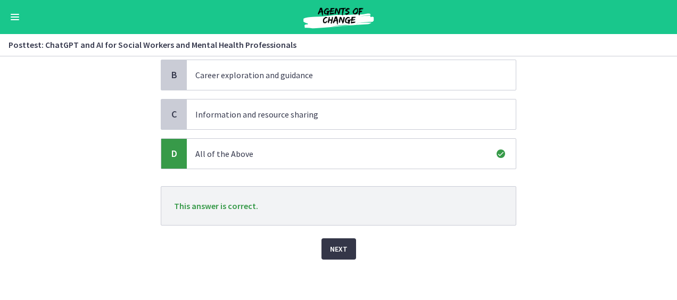
click at [333, 246] on span "Next" at bounding box center [339, 249] width 18 height 13
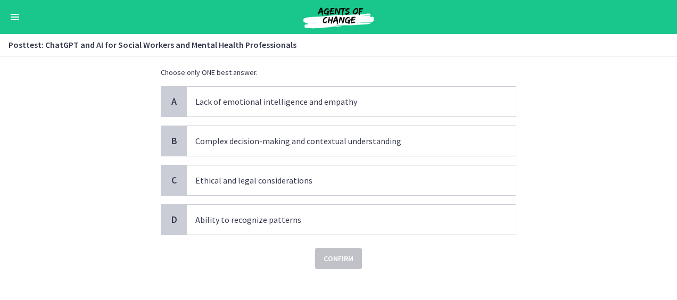
scroll to position [60, 0]
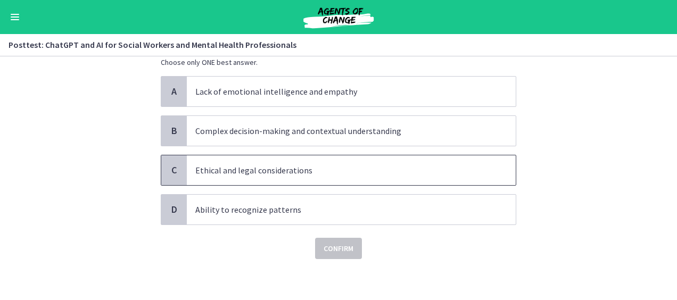
click at [314, 166] on p "Ethical and legal considerations" at bounding box center [340, 170] width 291 height 13
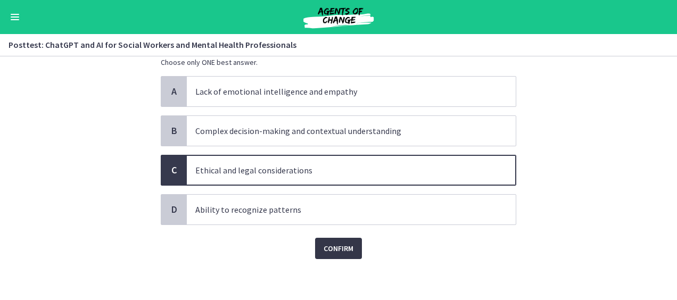
click at [332, 248] on span "Confirm" at bounding box center [339, 248] width 30 height 13
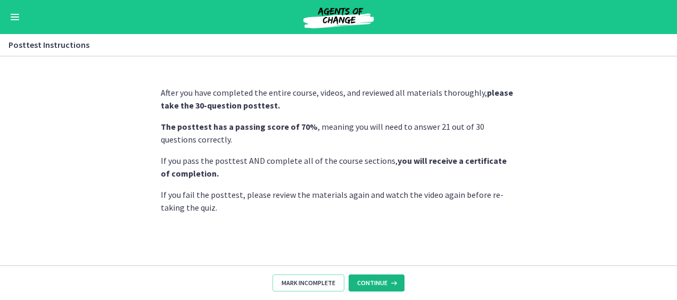
click at [382, 280] on span "Continue" at bounding box center [372, 283] width 30 height 9
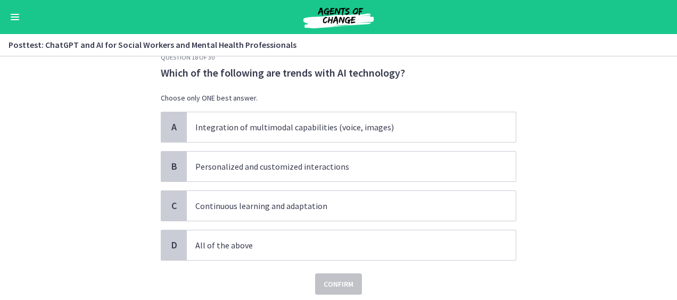
scroll to position [24, 0]
click at [341, 242] on p "All of the above" at bounding box center [340, 245] width 291 height 13
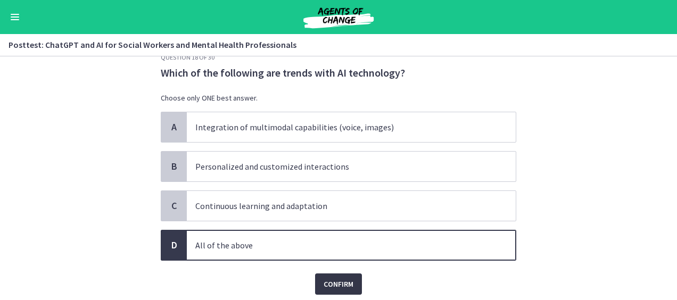
click at [334, 285] on span "Confirm" at bounding box center [339, 284] width 30 height 13
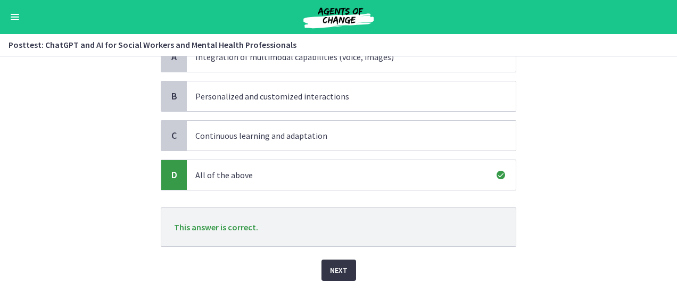
scroll to position [116, 0]
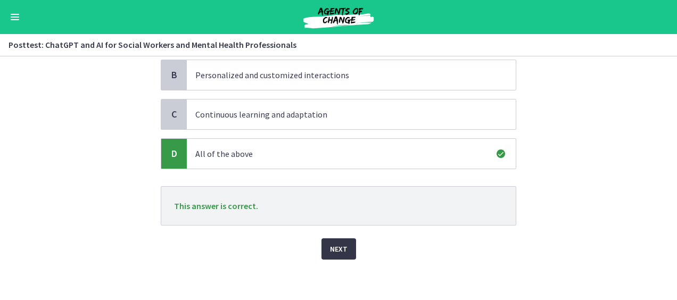
click at [342, 247] on span "Next" at bounding box center [339, 249] width 18 height 13
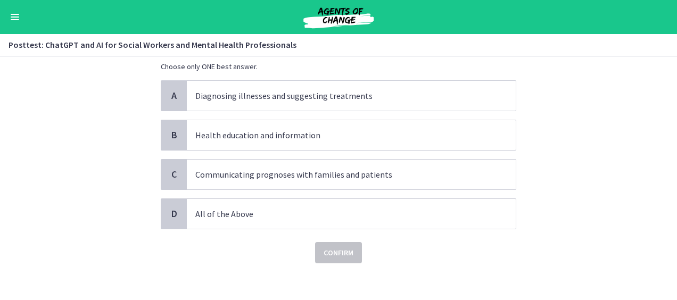
scroll to position [60, 0]
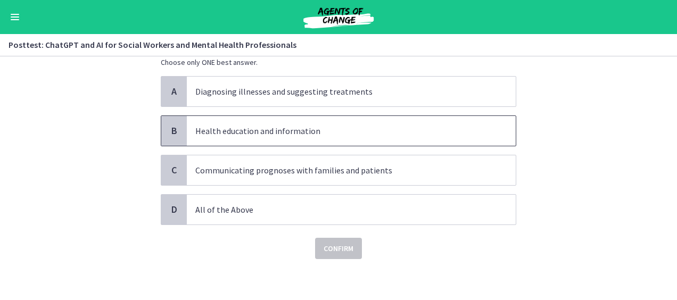
click at [345, 130] on p "Health education and information" at bounding box center [340, 131] width 291 height 13
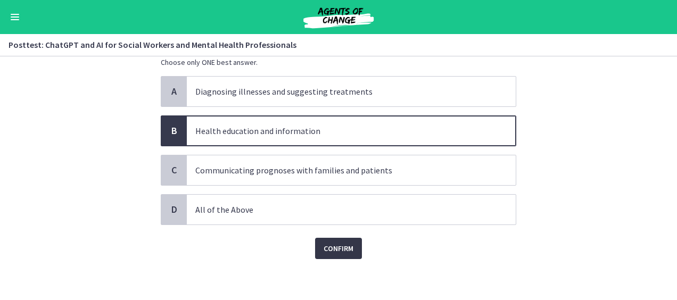
click at [339, 248] on span "Confirm" at bounding box center [339, 248] width 30 height 13
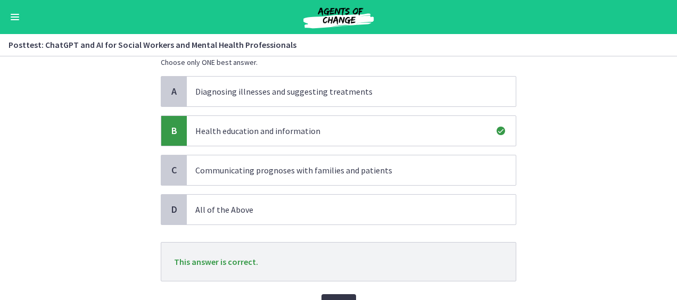
scroll to position [116, 0]
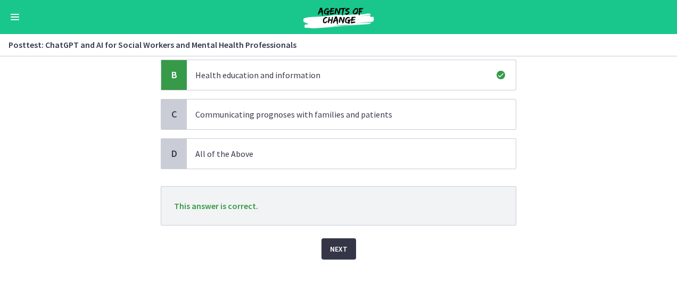
click at [333, 253] on button "Next" at bounding box center [338, 248] width 35 height 21
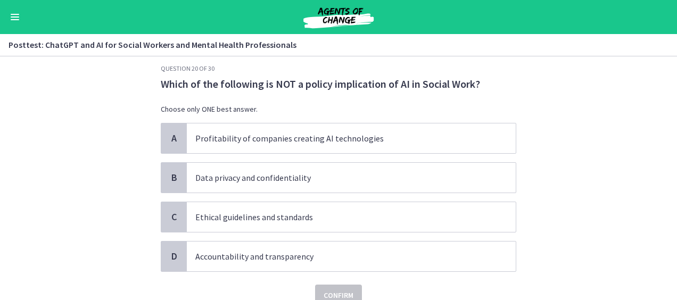
scroll to position [14, 0]
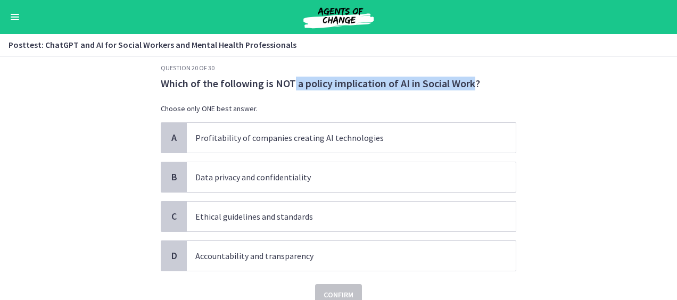
drag, startPoint x: 289, startPoint y: 82, endPoint x: 470, endPoint y: 81, distance: 180.9
click at [470, 81] on p "Which of the following is NOT a policy implication of AI in Social Work?" at bounding box center [338, 84] width 355 height 14
copy p "a policy implication of AI in Social Work"
click at [324, 213] on p "Ethical guidelines and standards" at bounding box center [340, 216] width 291 height 13
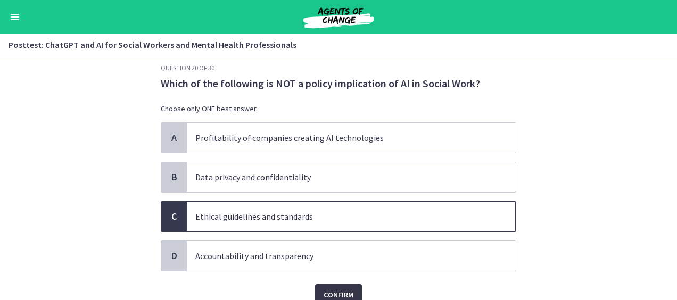
click at [337, 295] on span "Confirm" at bounding box center [339, 294] width 30 height 13
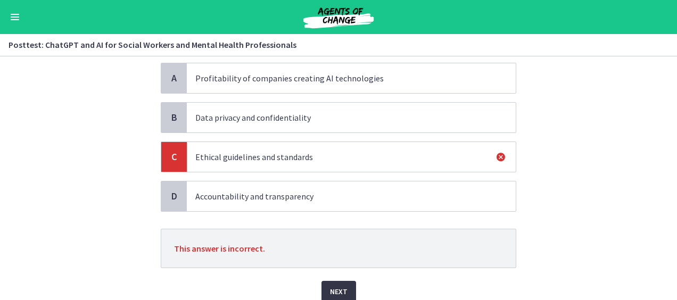
scroll to position [116, 0]
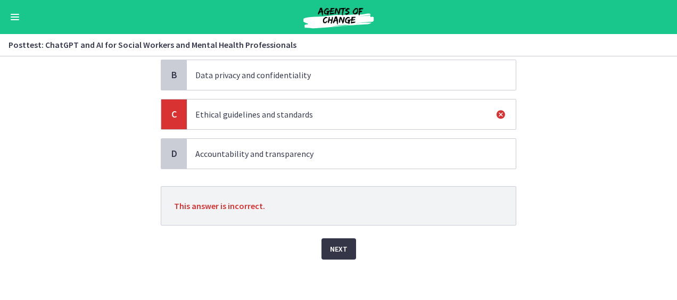
click at [342, 243] on span "Next" at bounding box center [339, 249] width 18 height 13
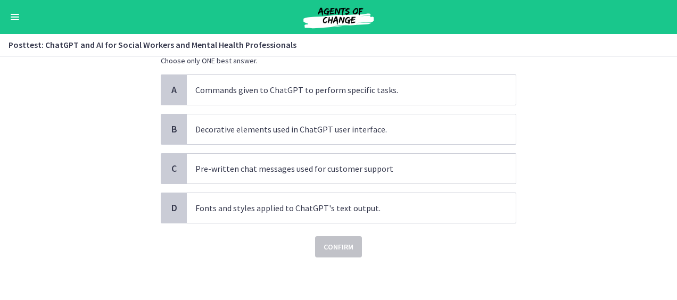
scroll to position [0, 0]
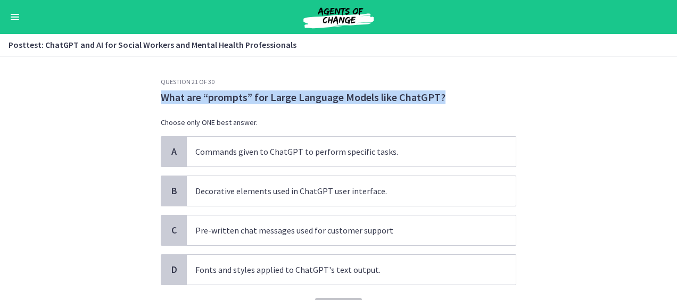
drag, startPoint x: 160, startPoint y: 96, endPoint x: 446, endPoint y: 94, distance: 286.3
click at [446, 94] on p "What are “prompts” for Large Language Models like ChatGPT?" at bounding box center [338, 97] width 355 height 14
copy p "What are “prompts” for Large Language Models like ChatGPT?"
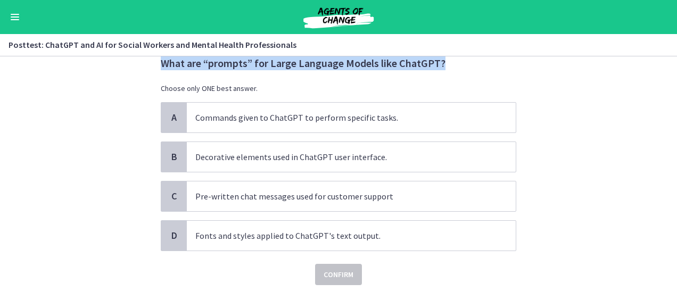
scroll to position [60, 0]
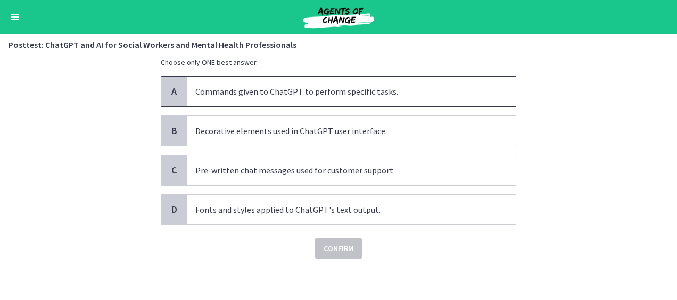
click at [370, 87] on p "Commands given to ChatGPT to perform specific tasks." at bounding box center [340, 91] width 291 height 13
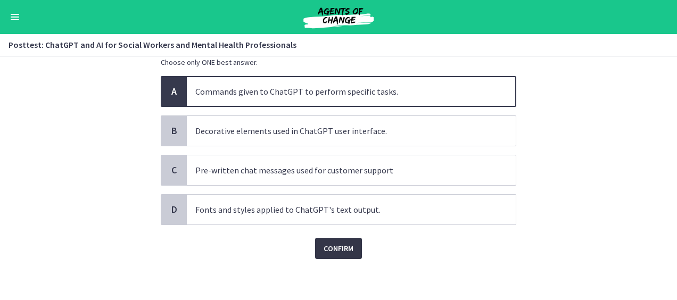
click at [343, 251] on span "Confirm" at bounding box center [339, 248] width 30 height 13
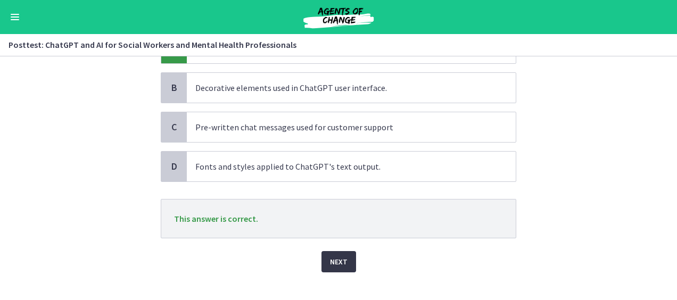
scroll to position [116, 0]
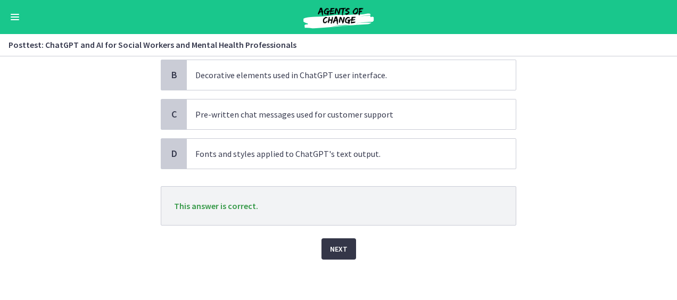
click at [336, 249] on span "Next" at bounding box center [339, 249] width 18 height 13
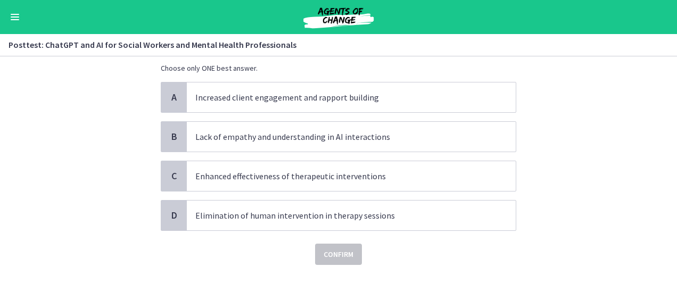
scroll to position [68, 0]
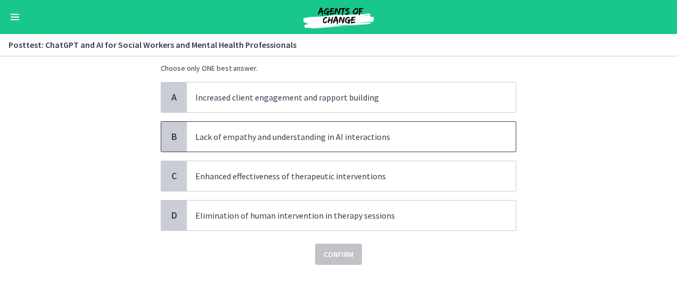
click at [349, 139] on p "Lack of empathy and understanding in AI interactions" at bounding box center [340, 136] width 291 height 13
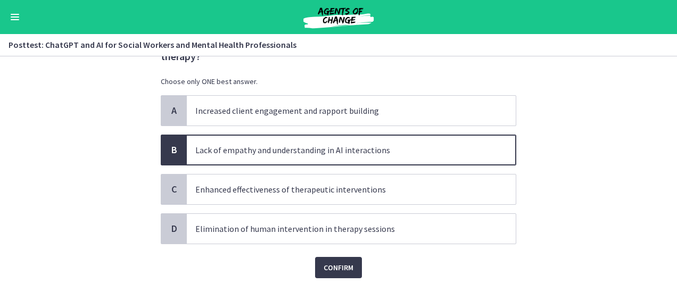
scroll to position [55, 0]
click at [328, 263] on span "Confirm" at bounding box center [339, 267] width 30 height 13
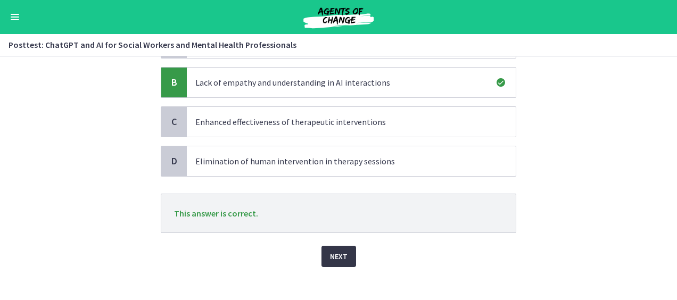
scroll to position [130, 0]
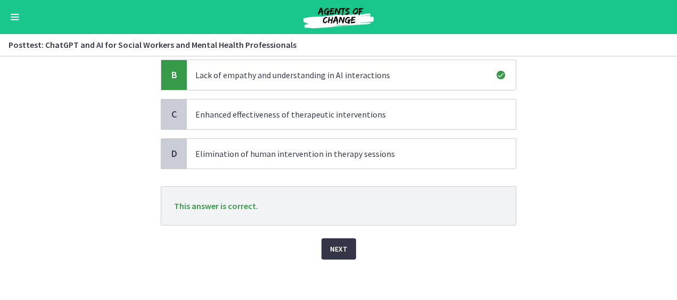
click at [332, 244] on span "Next" at bounding box center [339, 249] width 18 height 13
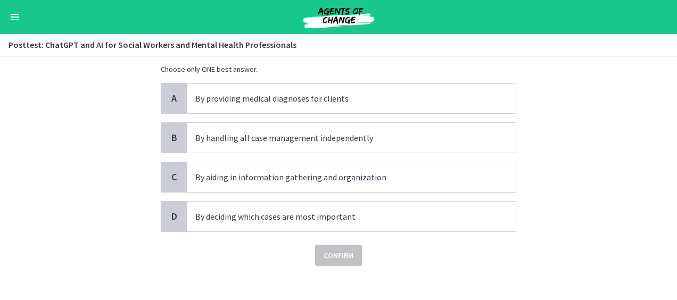
scroll to position [60, 0]
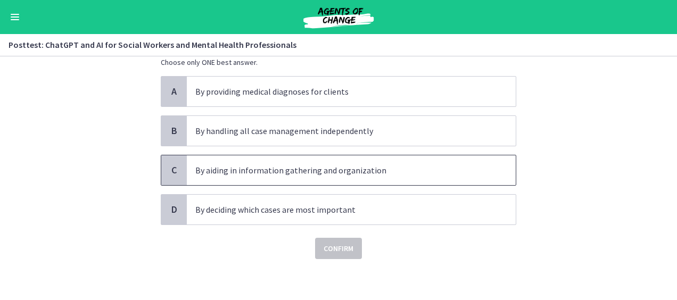
click at [336, 170] on p "By aiding in information gathering and organization" at bounding box center [340, 170] width 291 height 13
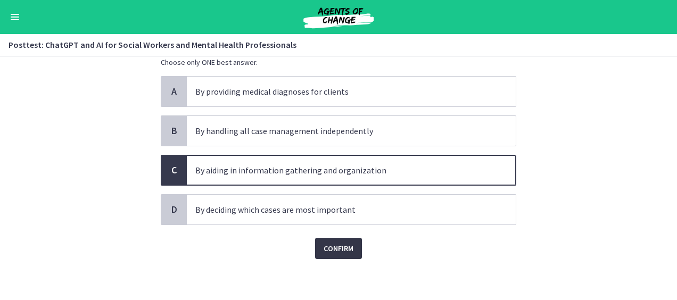
click at [327, 246] on span "Confirm" at bounding box center [339, 248] width 30 height 13
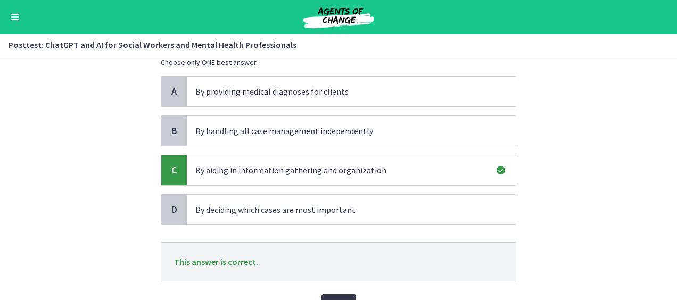
scroll to position [116, 0]
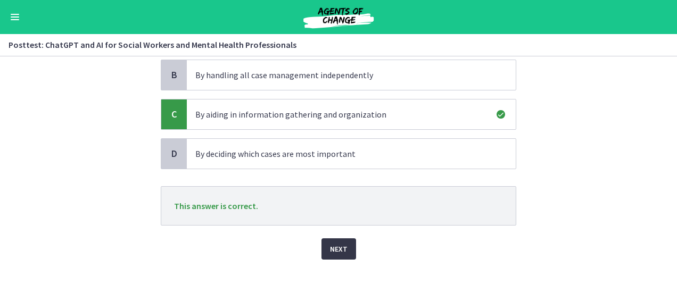
click at [330, 251] on span "Next" at bounding box center [339, 249] width 18 height 13
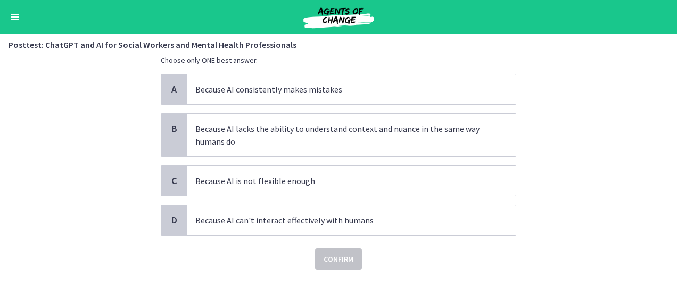
scroll to position [77, 0]
click at [429, 130] on p "Because AI lacks the ability to understand context and nuance in the same way h…" at bounding box center [340, 135] width 291 height 26
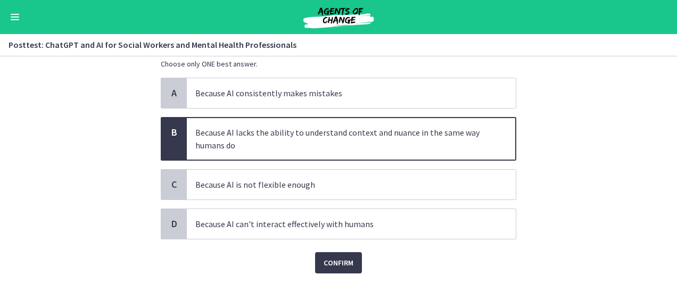
scroll to position [77, 0]
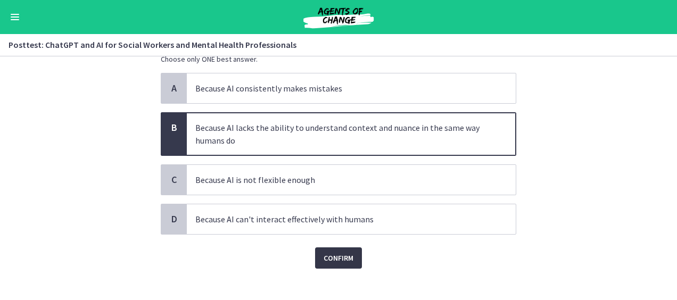
click at [333, 256] on span "Confirm" at bounding box center [339, 258] width 30 height 13
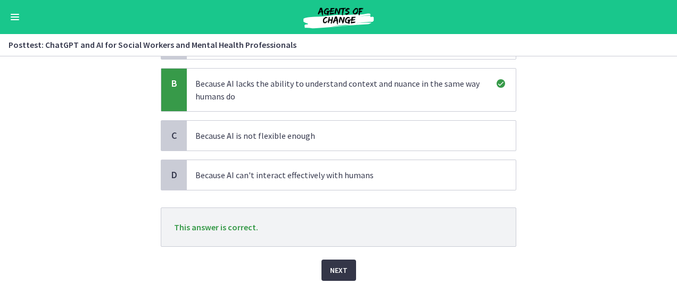
scroll to position [143, 0]
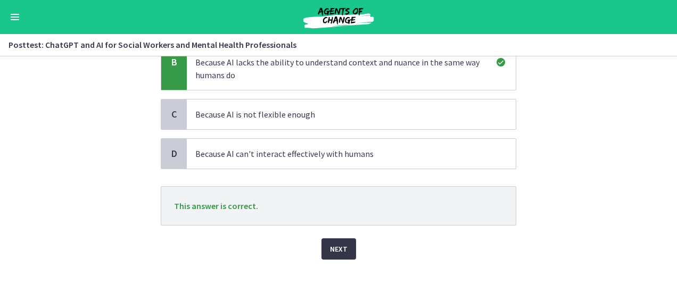
click at [330, 244] on span "Next" at bounding box center [339, 249] width 18 height 13
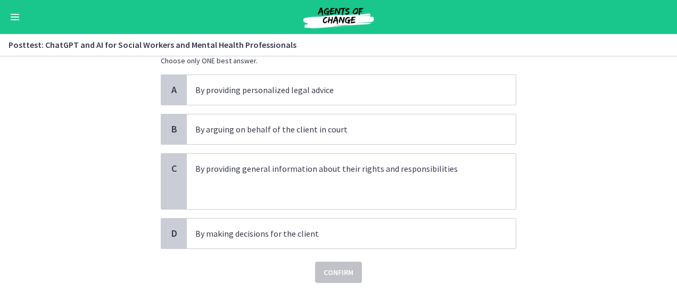
scroll to position [78, 0]
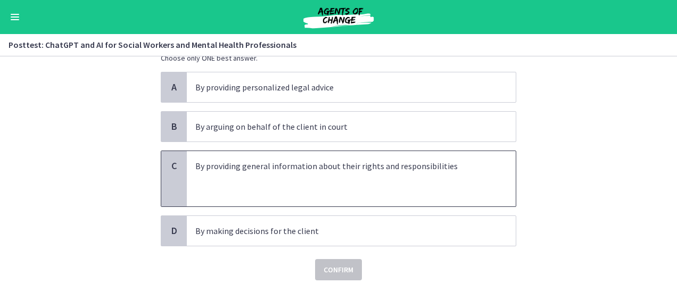
click at [408, 179] on p at bounding box center [340, 178] width 291 height 13
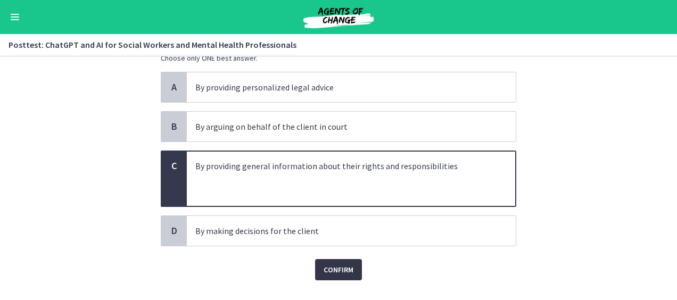
click at [330, 271] on span "Confirm" at bounding box center [339, 269] width 30 height 13
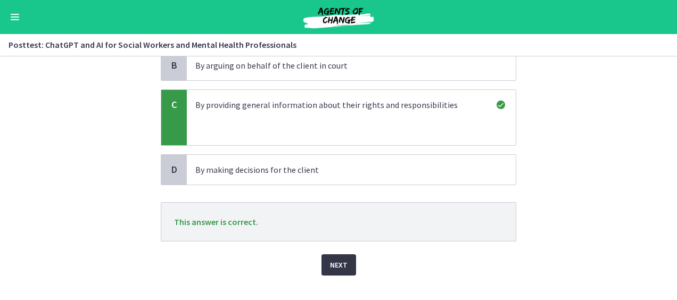
scroll to position [155, 0]
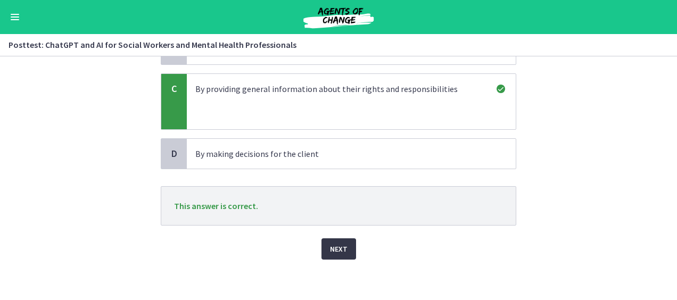
click at [331, 247] on span "Next" at bounding box center [339, 249] width 18 height 13
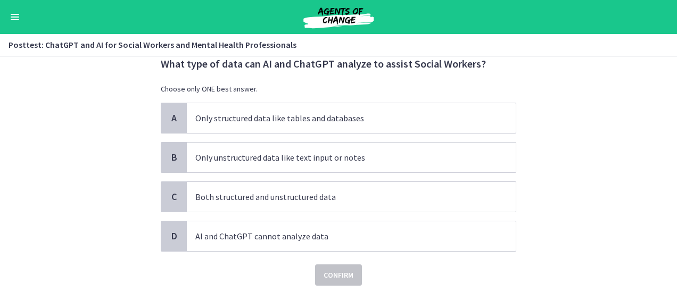
scroll to position [34, 0]
click at [310, 200] on p "Both structured and unstructured data" at bounding box center [340, 196] width 291 height 13
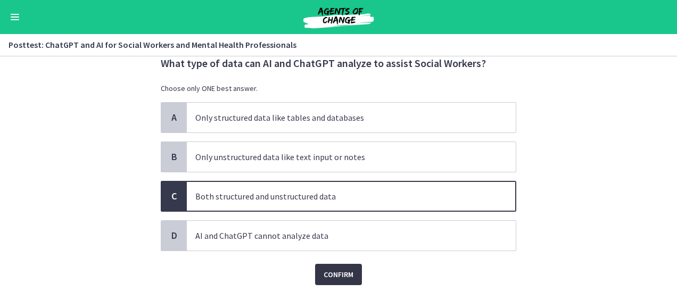
click at [333, 278] on span "Confirm" at bounding box center [339, 274] width 30 height 13
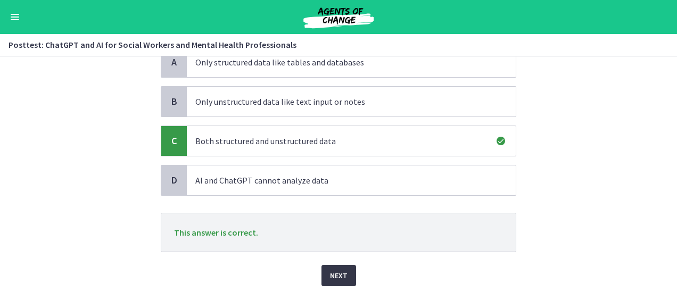
scroll to position [116, 0]
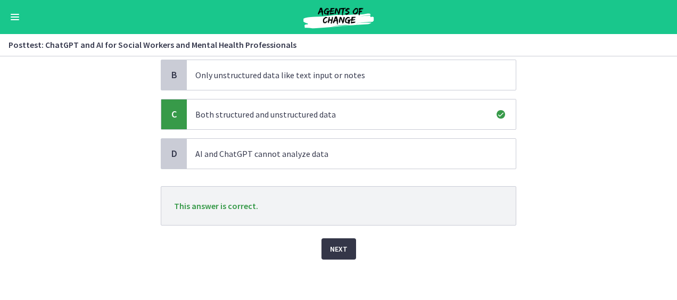
click at [336, 254] on button "Next" at bounding box center [338, 248] width 35 height 21
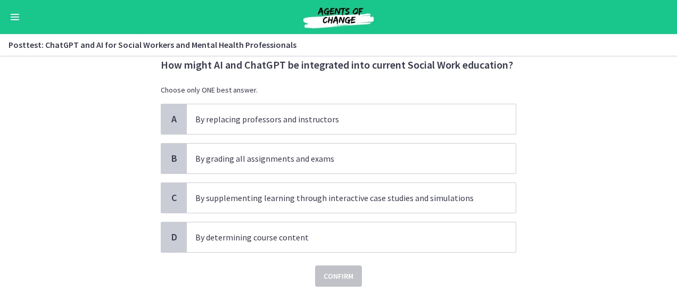
scroll to position [60, 0]
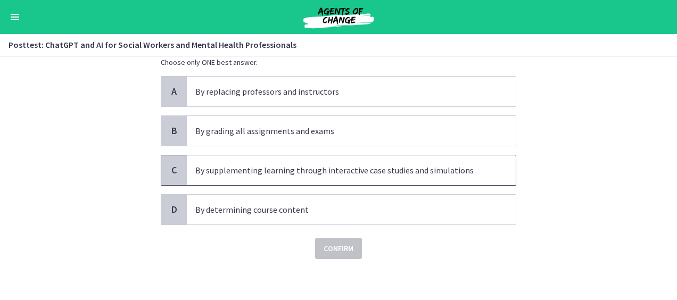
click at [443, 165] on p "By supplementing learning through interactive case studies and simulations" at bounding box center [340, 170] width 291 height 13
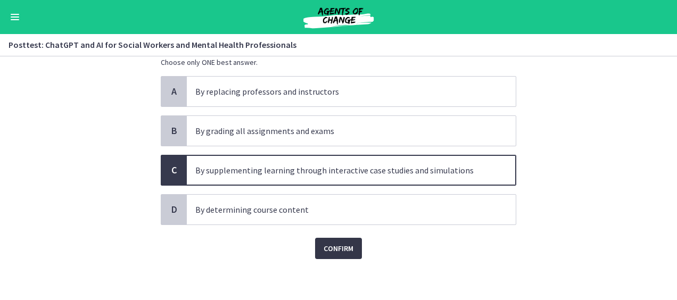
click at [333, 250] on span "Confirm" at bounding box center [339, 248] width 30 height 13
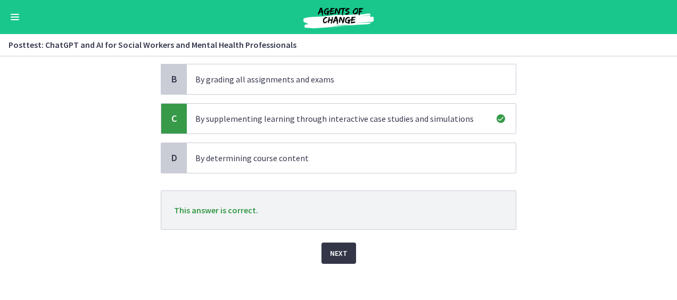
scroll to position [116, 0]
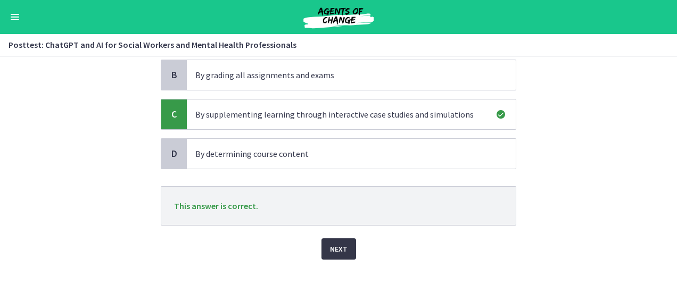
click at [332, 247] on span "Next" at bounding box center [339, 249] width 18 height 13
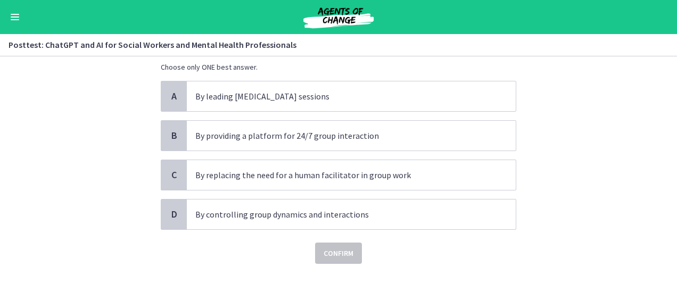
scroll to position [57, 0]
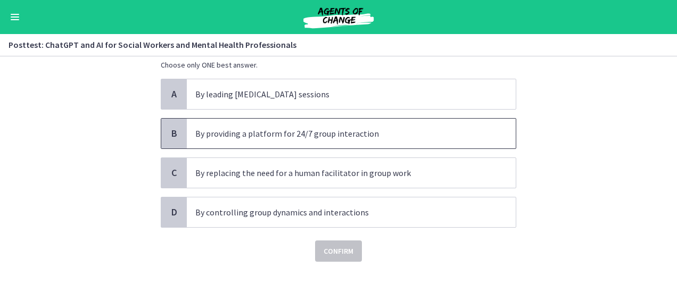
click at [363, 132] on p "By providing a platform for 24/7 group interaction" at bounding box center [340, 133] width 291 height 13
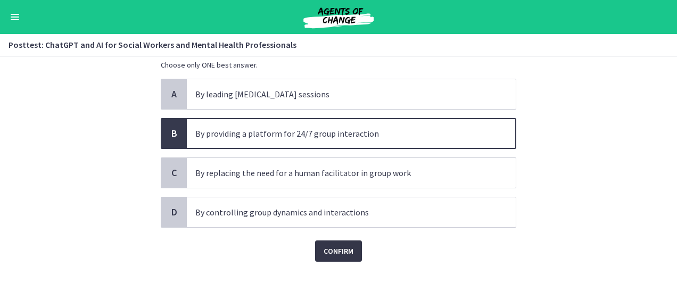
click at [333, 248] on span "Confirm" at bounding box center [339, 251] width 30 height 13
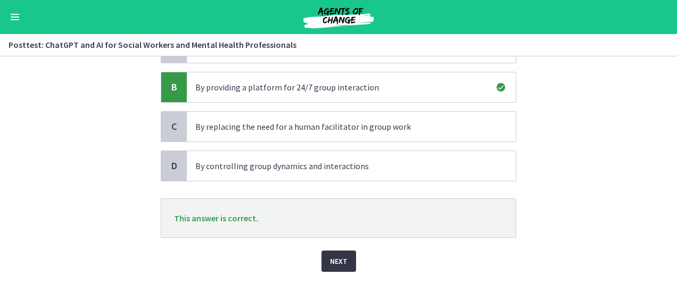
scroll to position [116, 0]
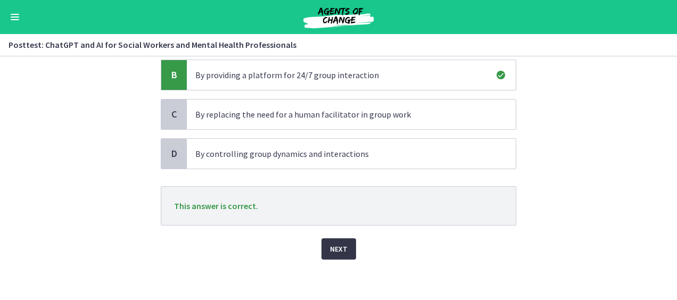
click at [330, 250] on span "Next" at bounding box center [339, 249] width 18 height 13
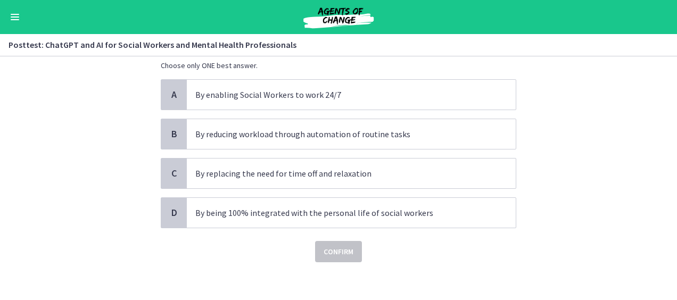
scroll to position [60, 0]
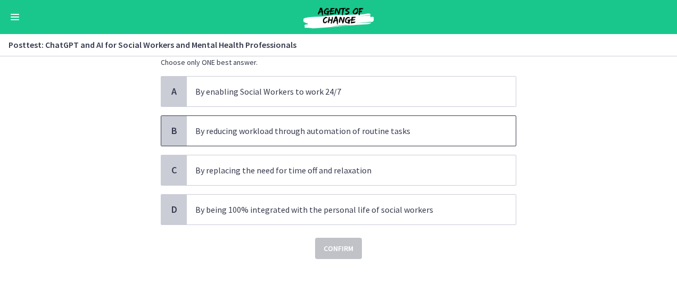
click at [367, 131] on p "By reducing workload through automation of routine tasks" at bounding box center [340, 131] width 291 height 13
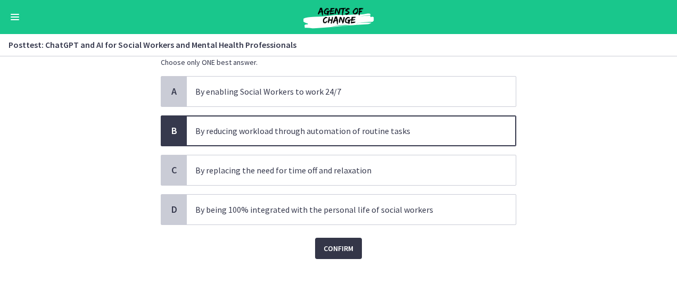
click at [337, 244] on span "Confirm" at bounding box center [339, 248] width 30 height 13
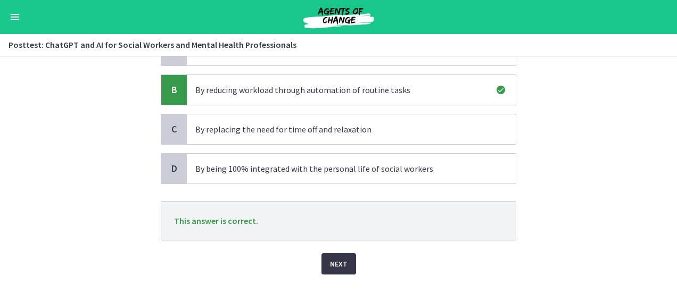
scroll to position [105, 0]
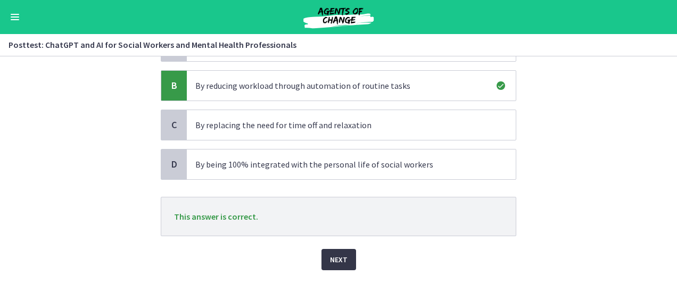
click at [331, 261] on span "Next" at bounding box center [339, 259] width 18 height 13
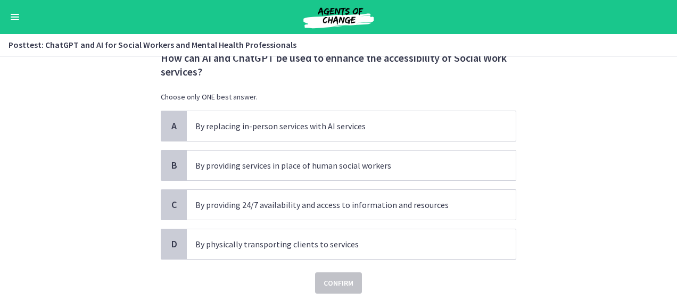
scroll to position [74, 0]
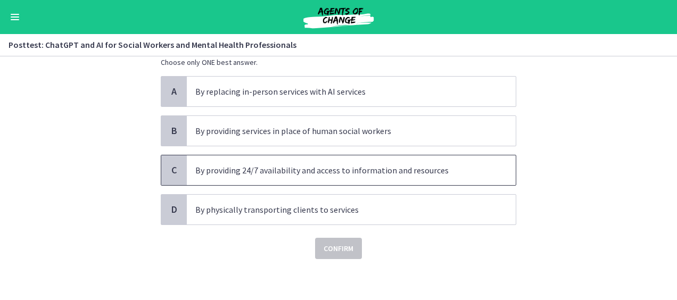
click at [425, 168] on p "By providing 24/7 availability and access to information and resources" at bounding box center [340, 170] width 291 height 13
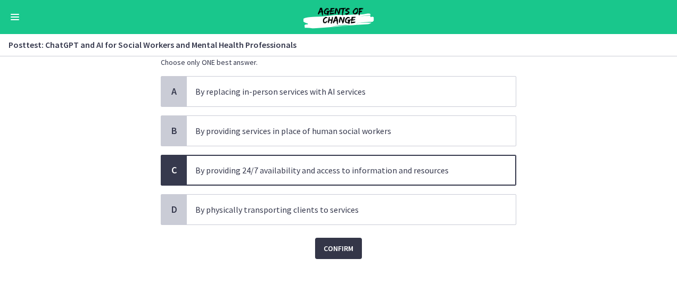
click at [333, 249] on span "Confirm" at bounding box center [339, 248] width 30 height 13
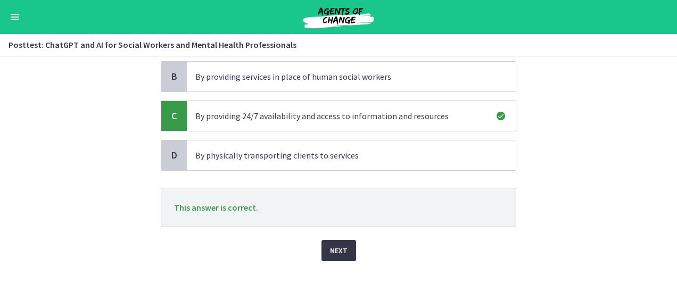
scroll to position [130, 0]
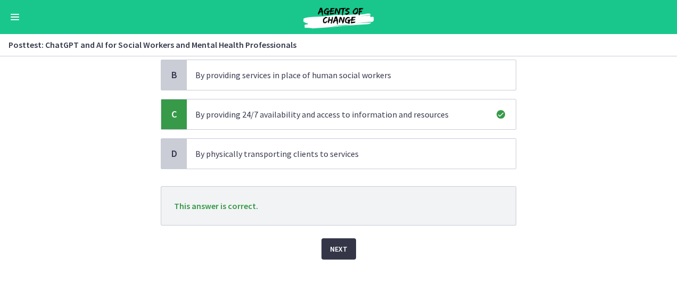
click at [330, 248] on span "Next" at bounding box center [339, 249] width 18 height 13
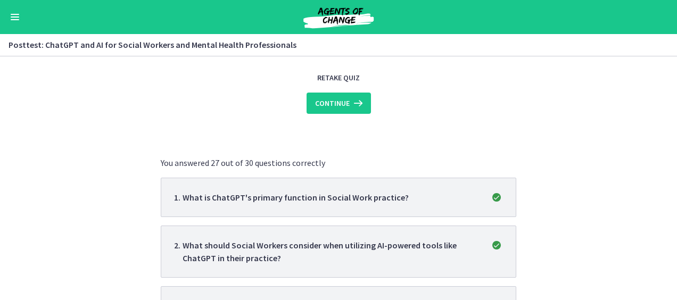
scroll to position [0, 0]
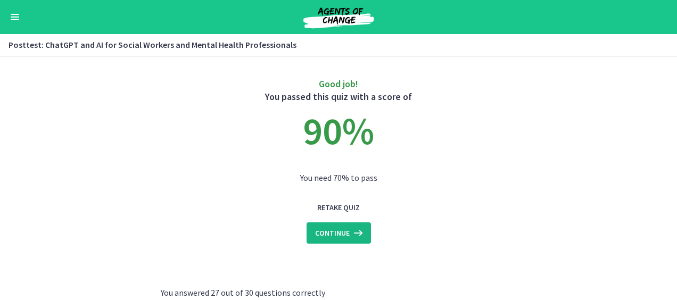
click at [336, 228] on span "Continue" at bounding box center [332, 233] width 35 height 13
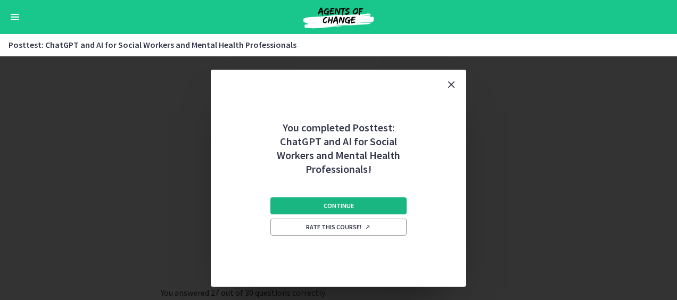
click at [351, 204] on span "Continue" at bounding box center [339, 206] width 30 height 9
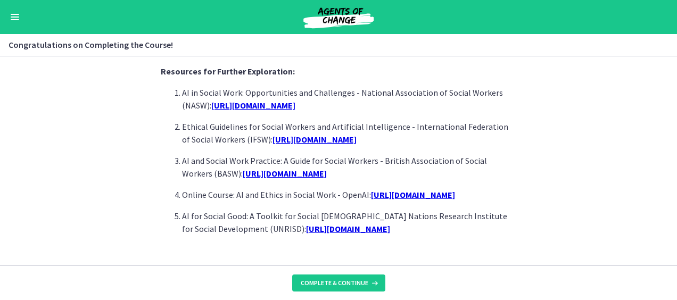
scroll to position [1032, 0]
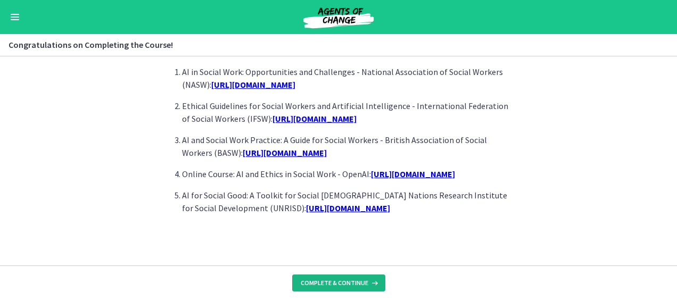
click at [342, 280] on span "Complete & continue" at bounding box center [335, 283] width 68 height 9
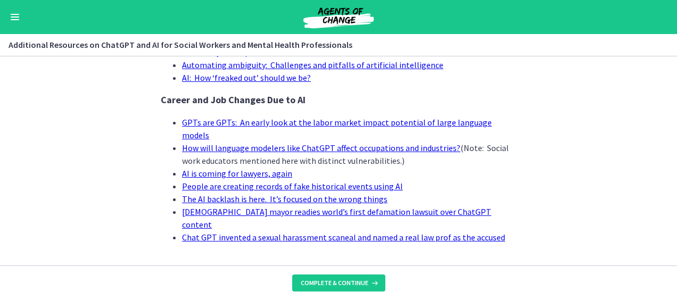
scroll to position [1150, 0]
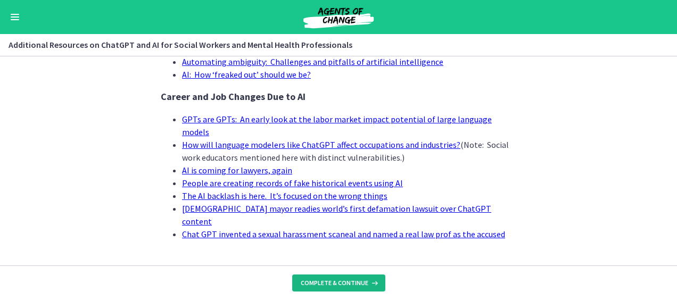
click at [347, 281] on span "Complete & continue" at bounding box center [335, 283] width 68 height 9
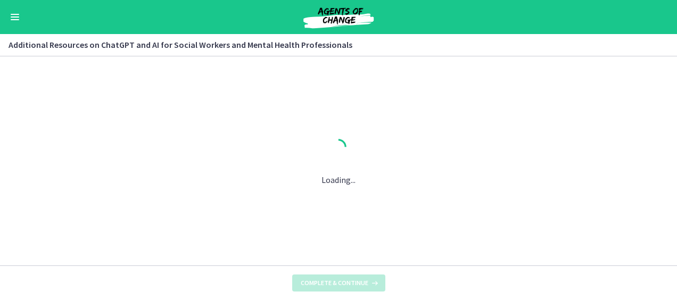
scroll to position [0, 0]
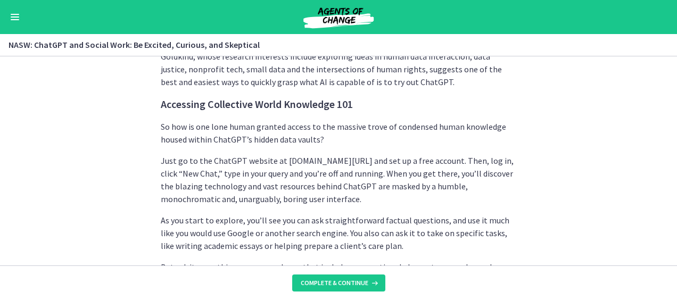
scroll to position [811, 0]
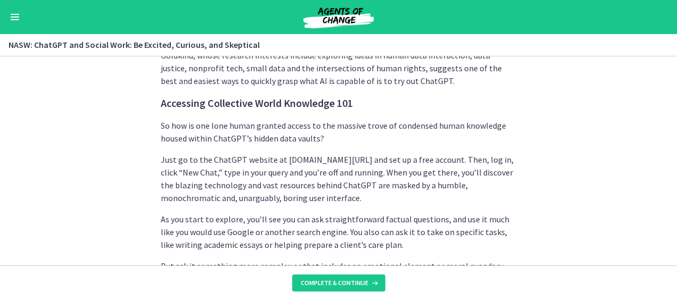
click at [9, 9] on div "Go to Dashboard" at bounding box center [338, 17] width 677 height 34
click at [16, 19] on span "Enable menu" at bounding box center [15, 19] width 9 height 1
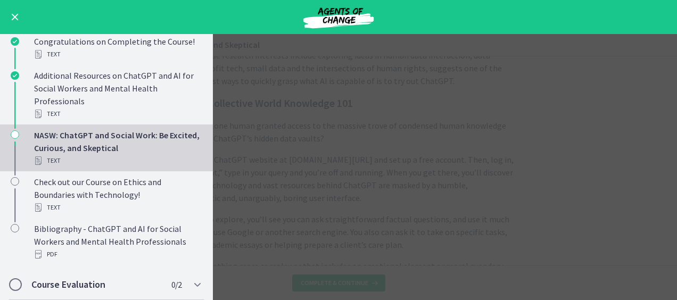
scroll to position [703, 0]
click at [15, 16] on span "Enable menu" at bounding box center [15, 17] width 7 height 7
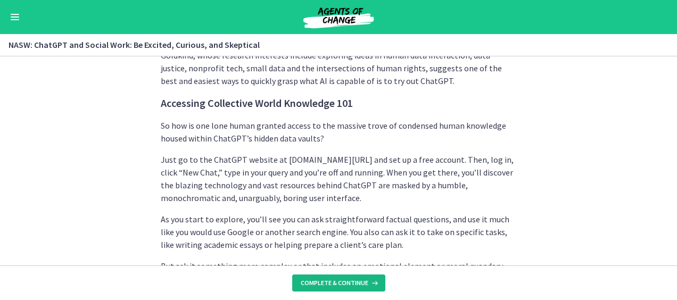
click at [349, 283] on span "Complete & continue" at bounding box center [335, 283] width 68 height 9
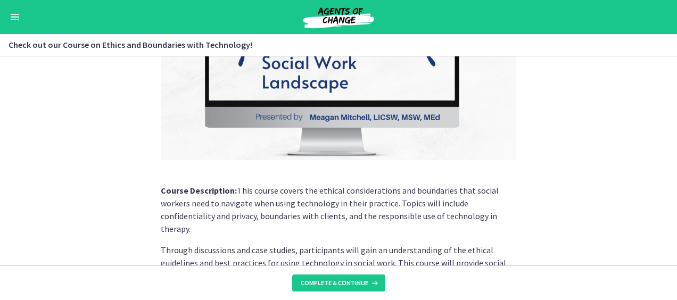
scroll to position [248, 0]
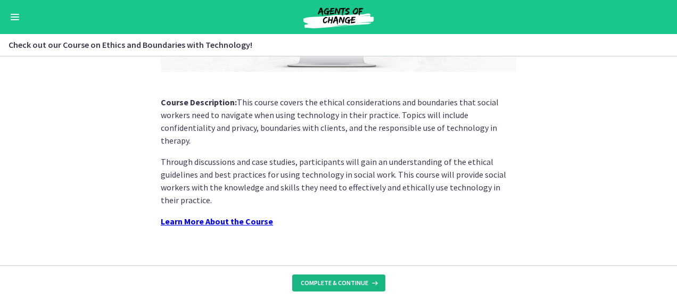
click at [338, 283] on span "Complete & continue" at bounding box center [335, 283] width 68 height 9
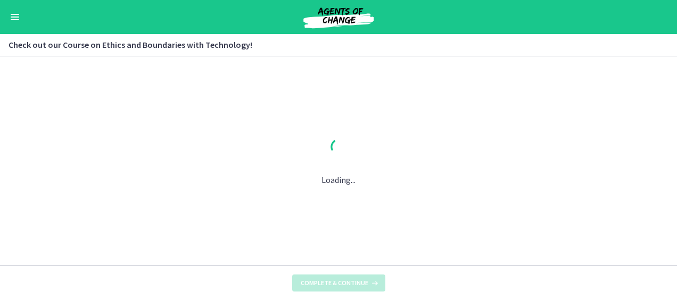
scroll to position [0, 0]
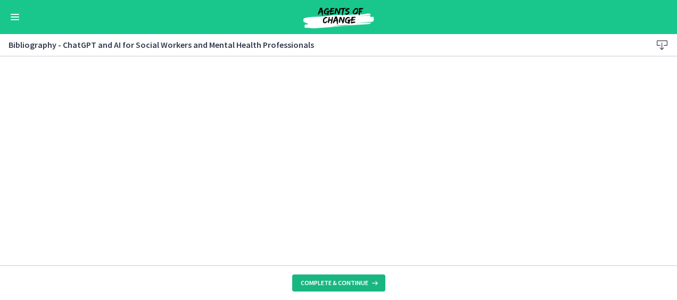
click at [339, 283] on span "Complete & continue" at bounding box center [335, 283] width 68 height 9
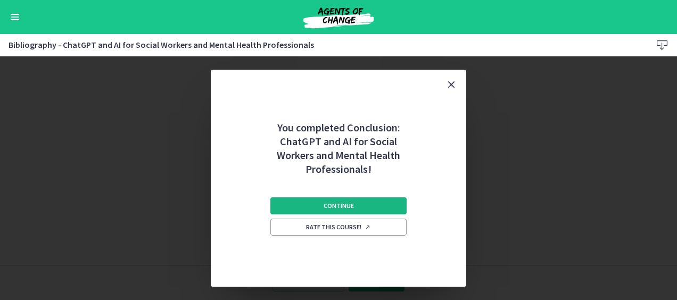
click at [368, 204] on button "Continue" at bounding box center [338, 205] width 136 height 17
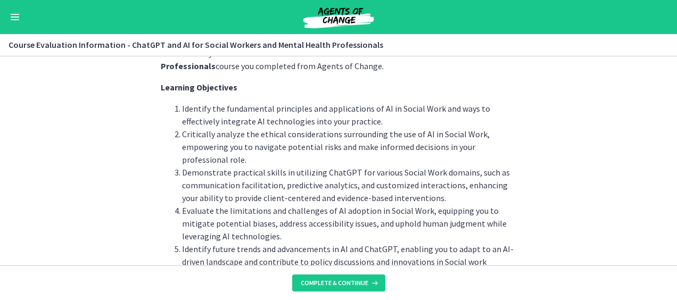
scroll to position [93, 0]
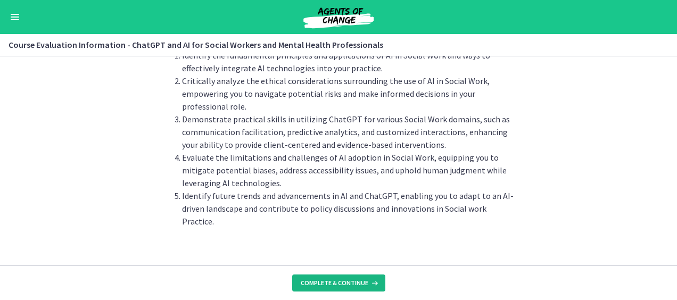
click at [337, 291] on button "Complete & continue" at bounding box center [338, 283] width 93 height 17
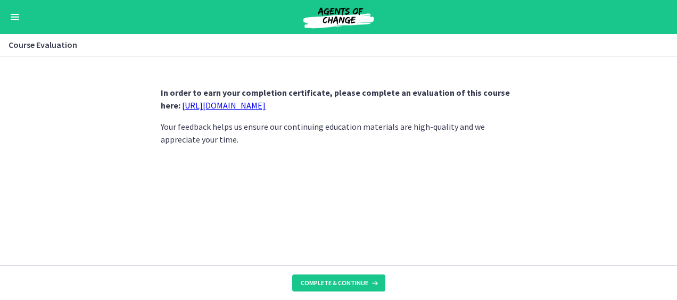
click at [266, 104] on link "[URL][DOMAIN_NAME]" at bounding box center [224, 105] width 84 height 11
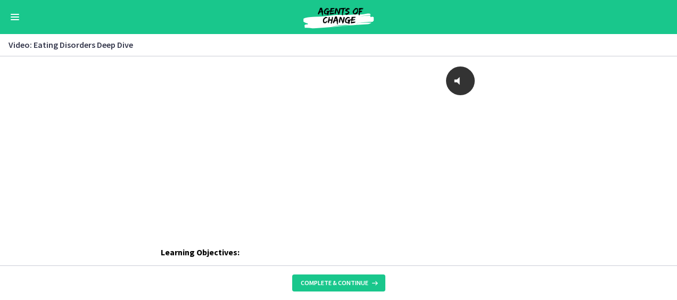
click at [12, 19] on span "Enable menu" at bounding box center [15, 19] width 9 height 1
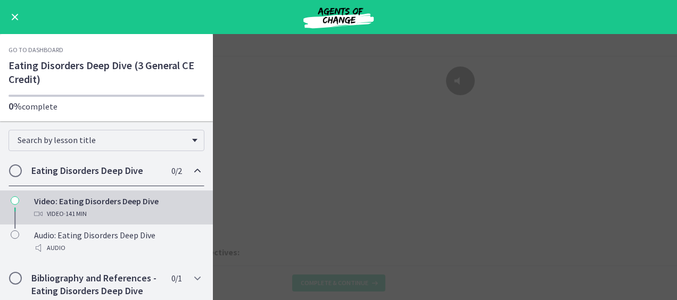
scroll to position [80, 0]
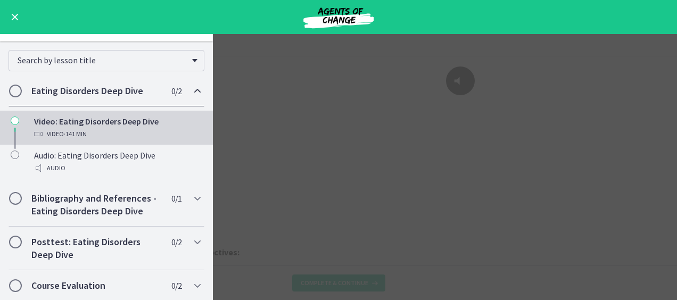
click at [15, 15] on button "Enable menu" at bounding box center [15, 17] width 13 height 13
